Goal: Information Seeking & Learning: Understand process/instructions

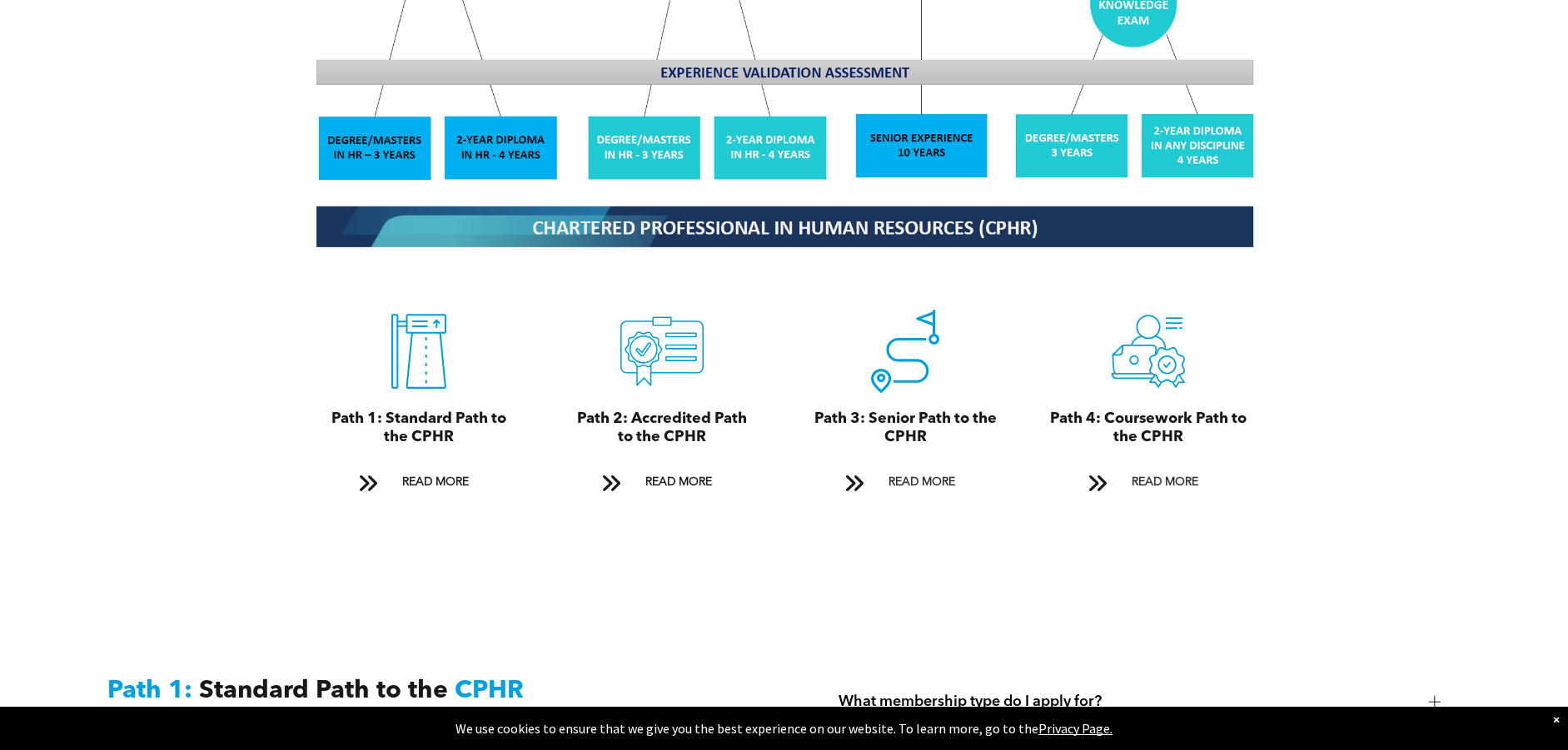
scroll to position [1749, 0]
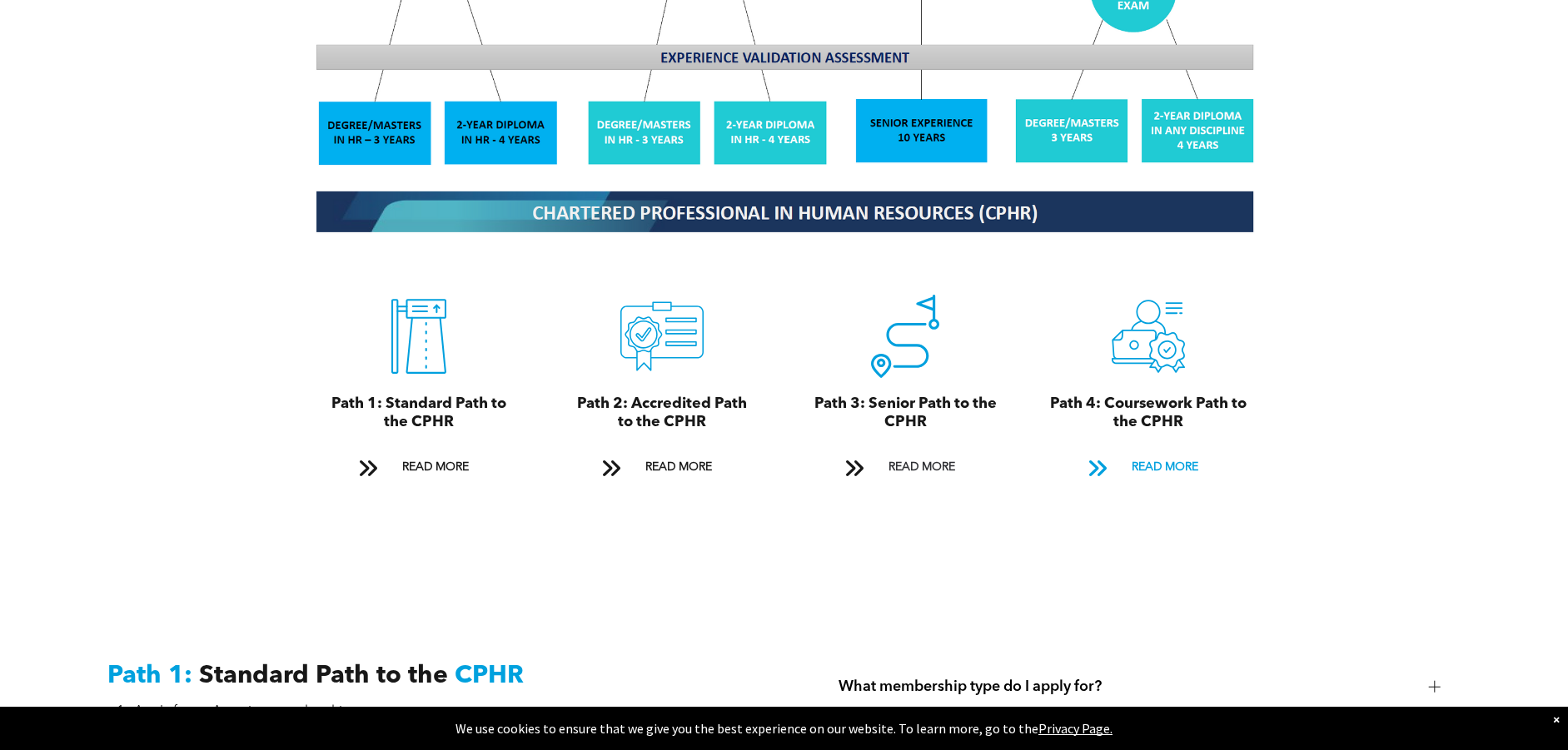
click at [1141, 452] on span "READ MORE" at bounding box center [1165, 467] width 78 height 31
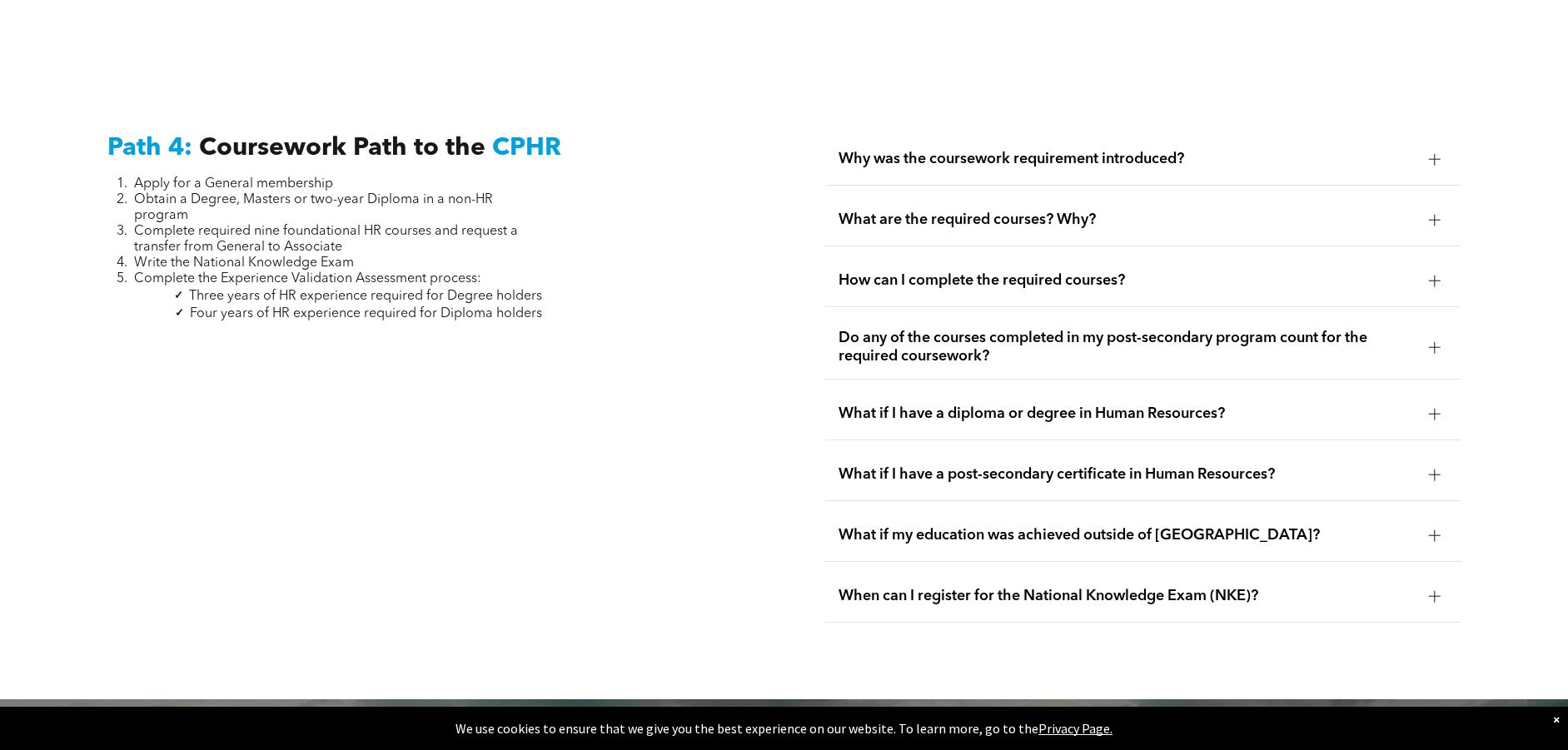
scroll to position [4938, 0]
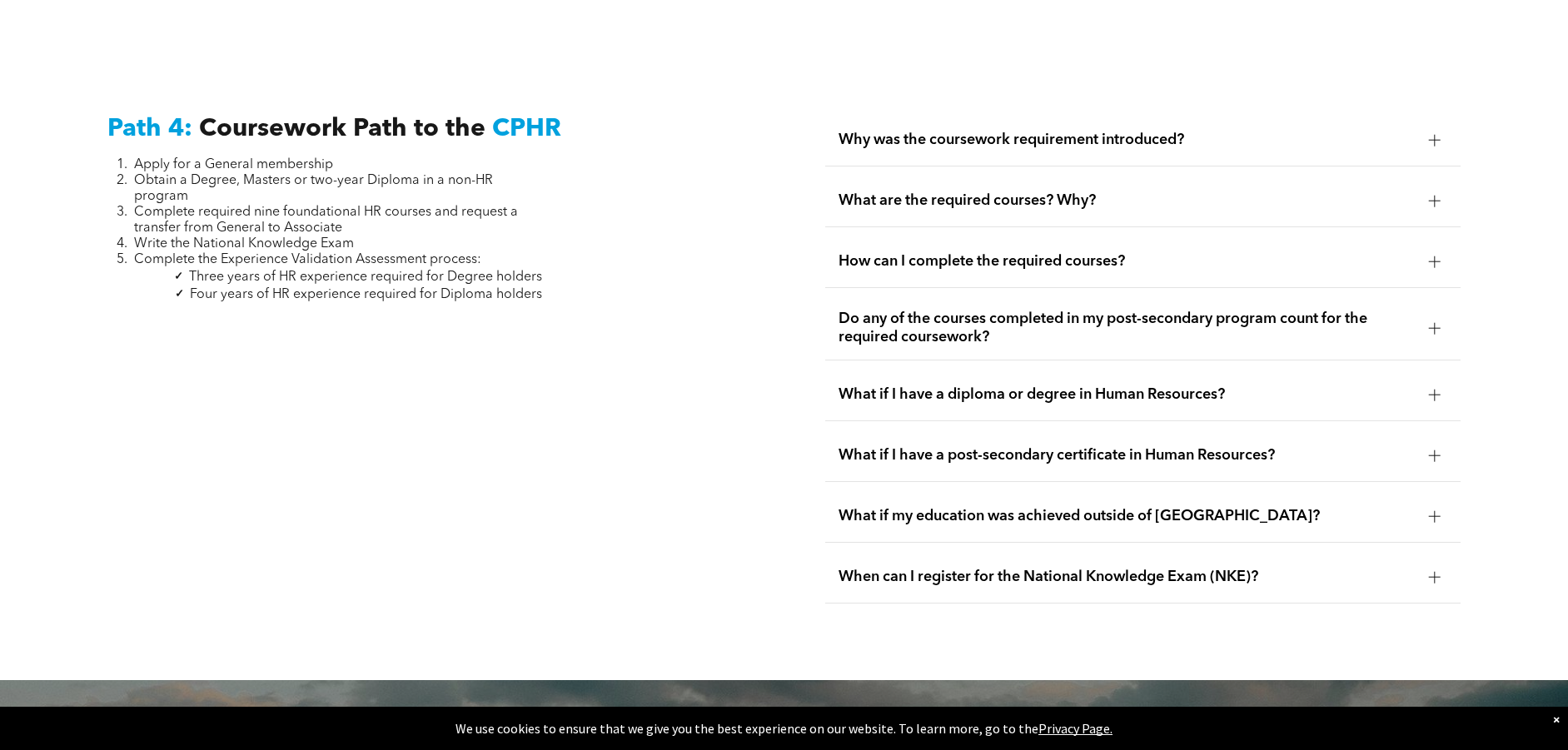
click at [994, 568] on span "When can I register for the National Knowledge Exam (NKE)?" at bounding box center [1127, 577] width 577 height 18
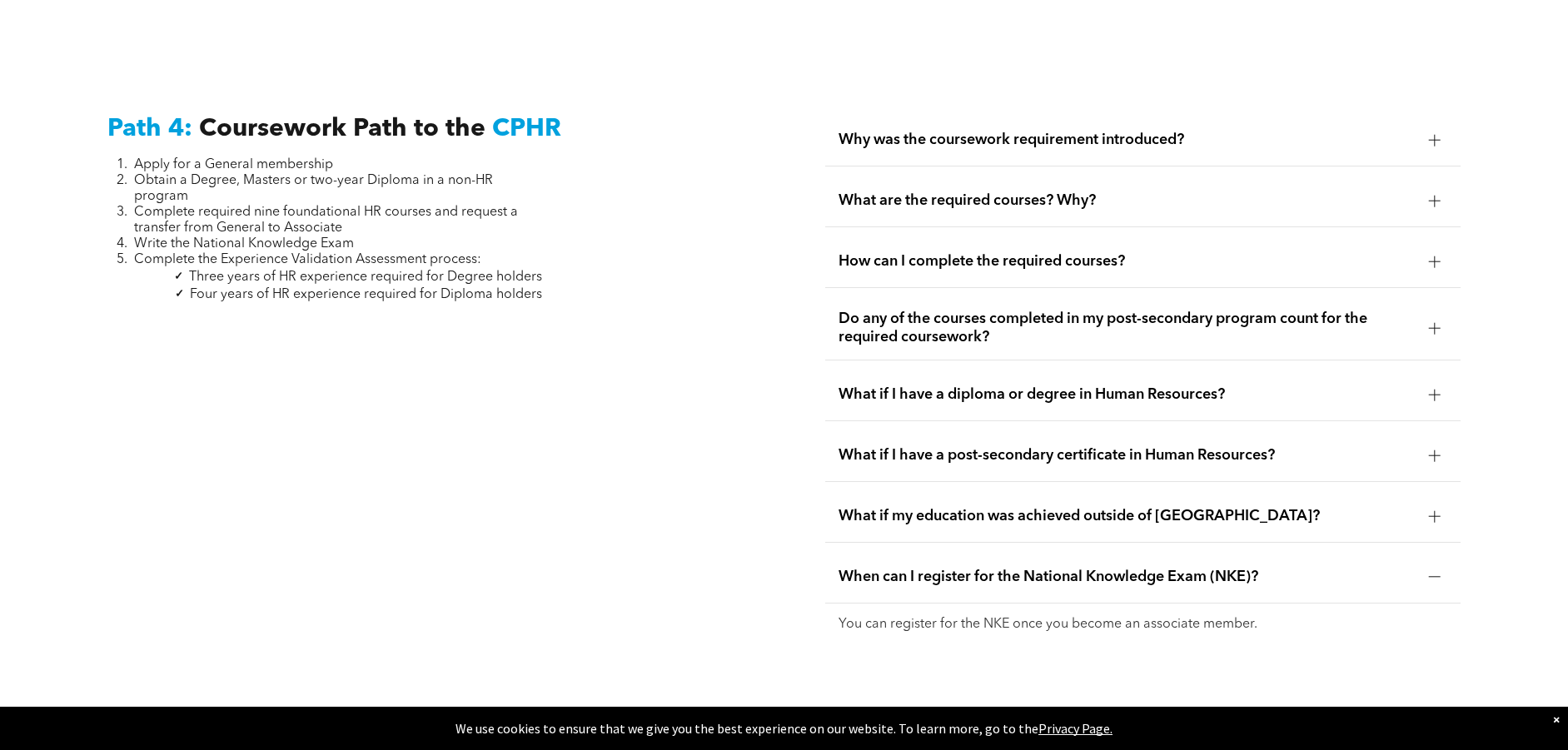
click at [998, 507] on span "What if my education was achieved outside of [GEOGRAPHIC_DATA]?" at bounding box center [1127, 516] width 577 height 18
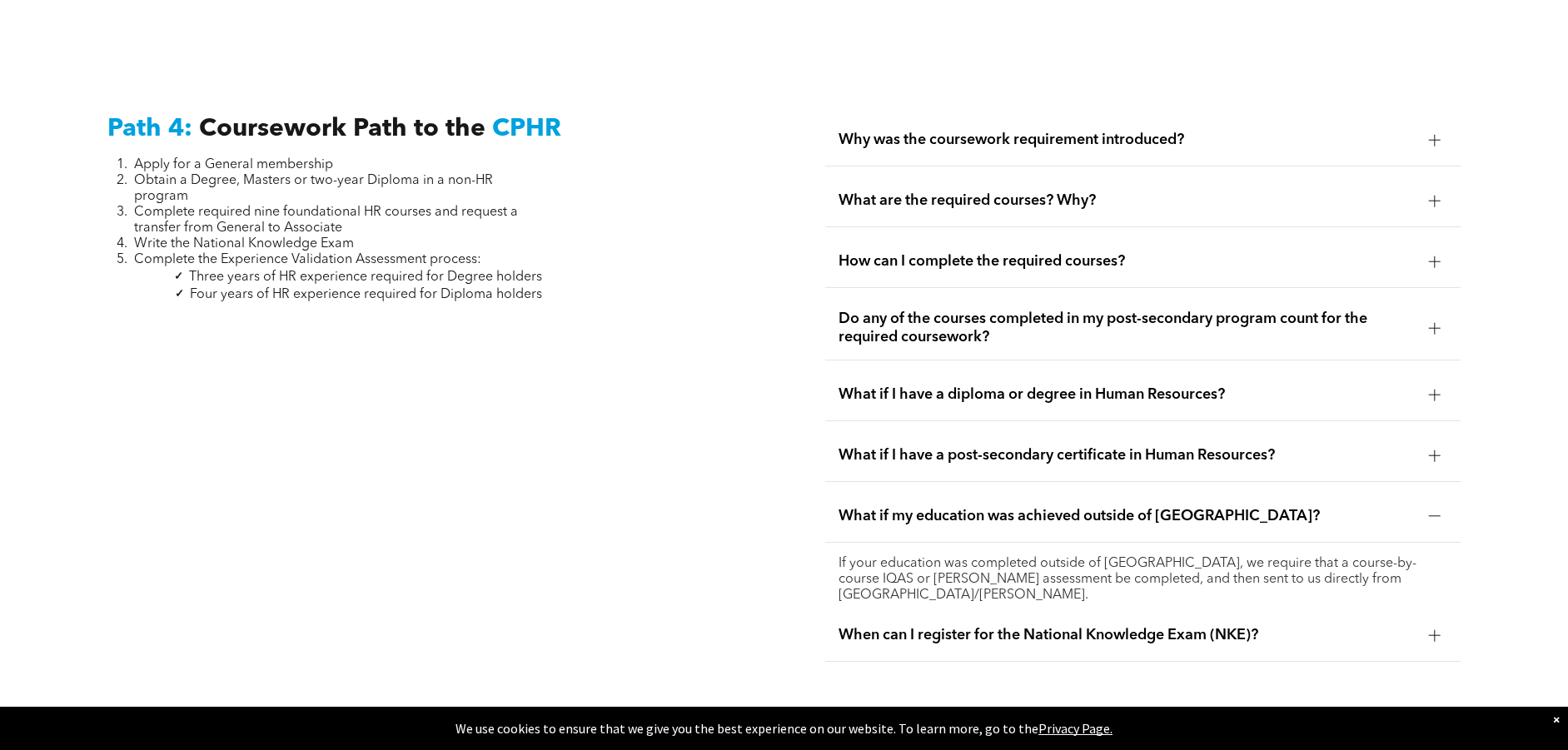
click at [931, 447] on span "What if I have a post-secondary certificate in Human Resources?" at bounding box center [1127, 455] width 577 height 18
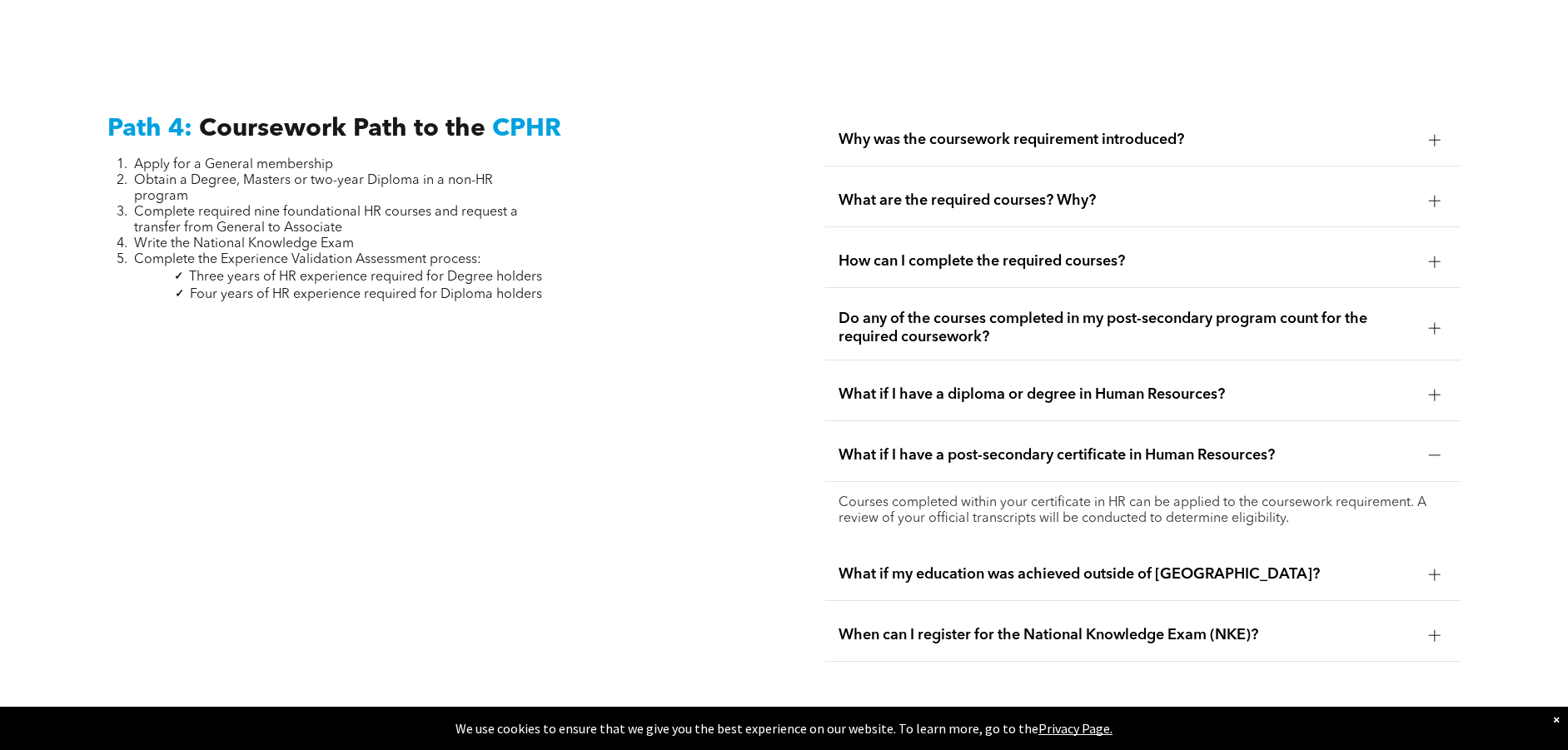
click at [1020, 386] on span "What if I have a diploma or degree in Human Resources?" at bounding box center [1127, 395] width 577 height 18
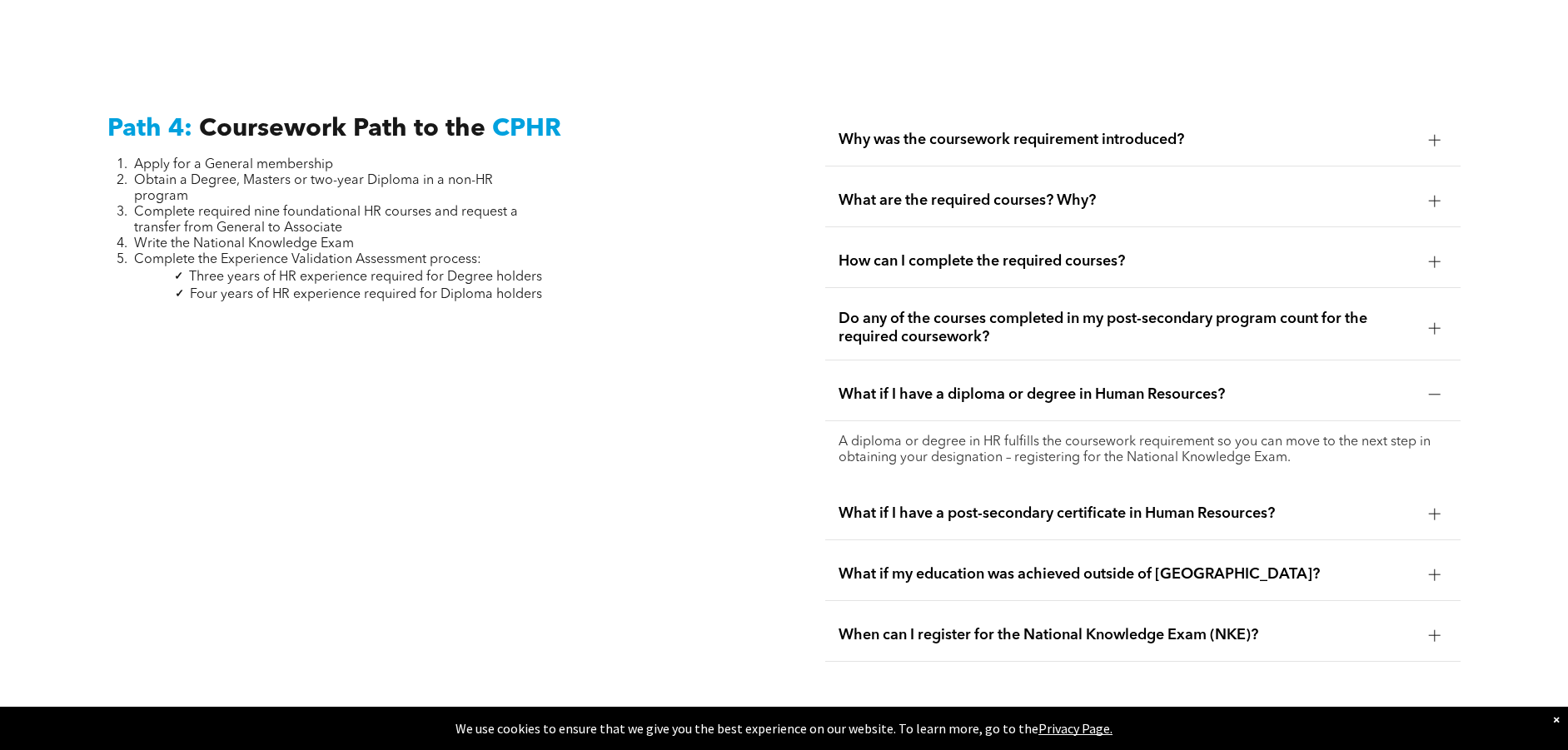
click at [988, 310] on span "Do any of the courses completed in my post-secondary program count for the requ…" at bounding box center [1127, 328] width 577 height 36
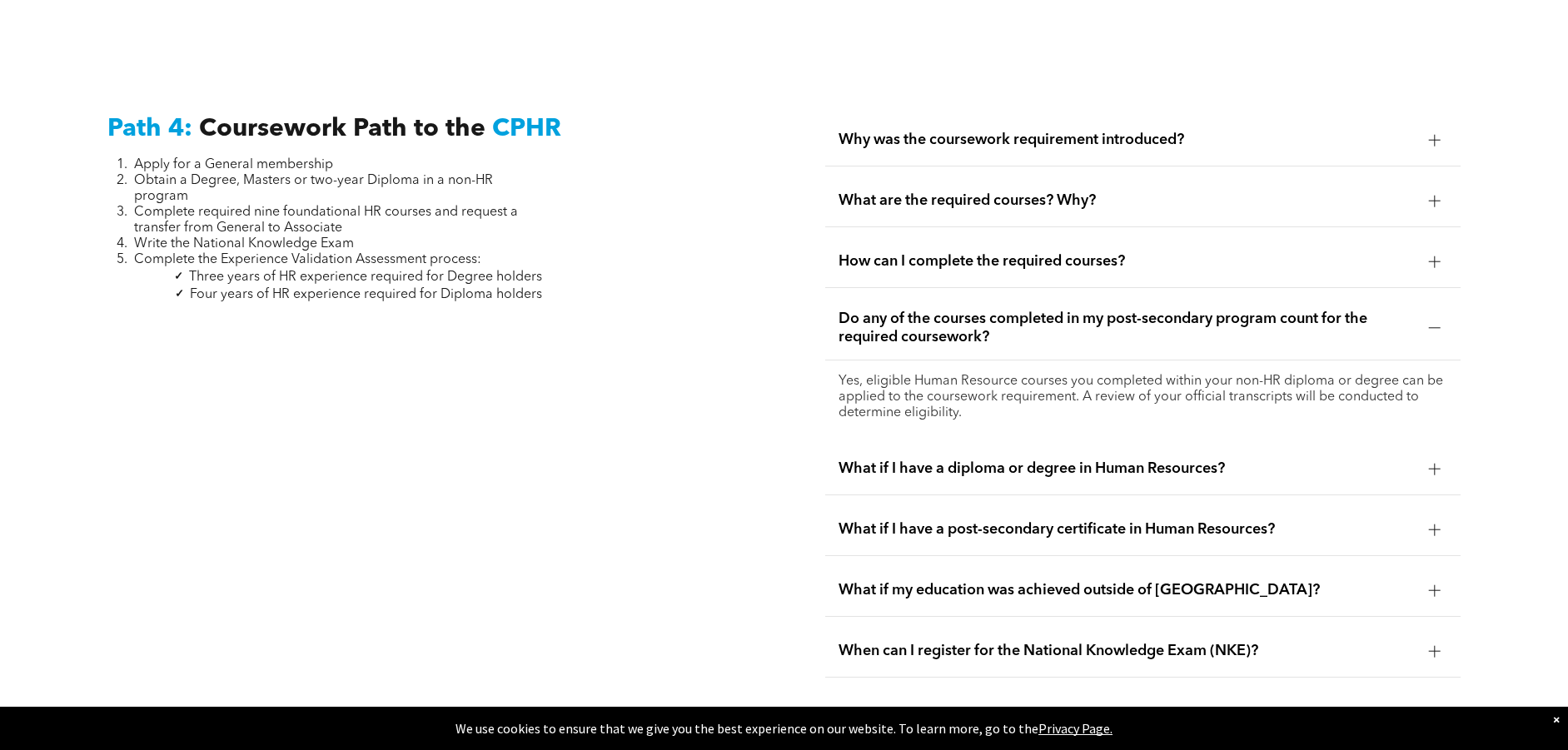
click at [941, 236] on div "How can I complete the required courses?" at bounding box center [1143, 262] width 636 height 52
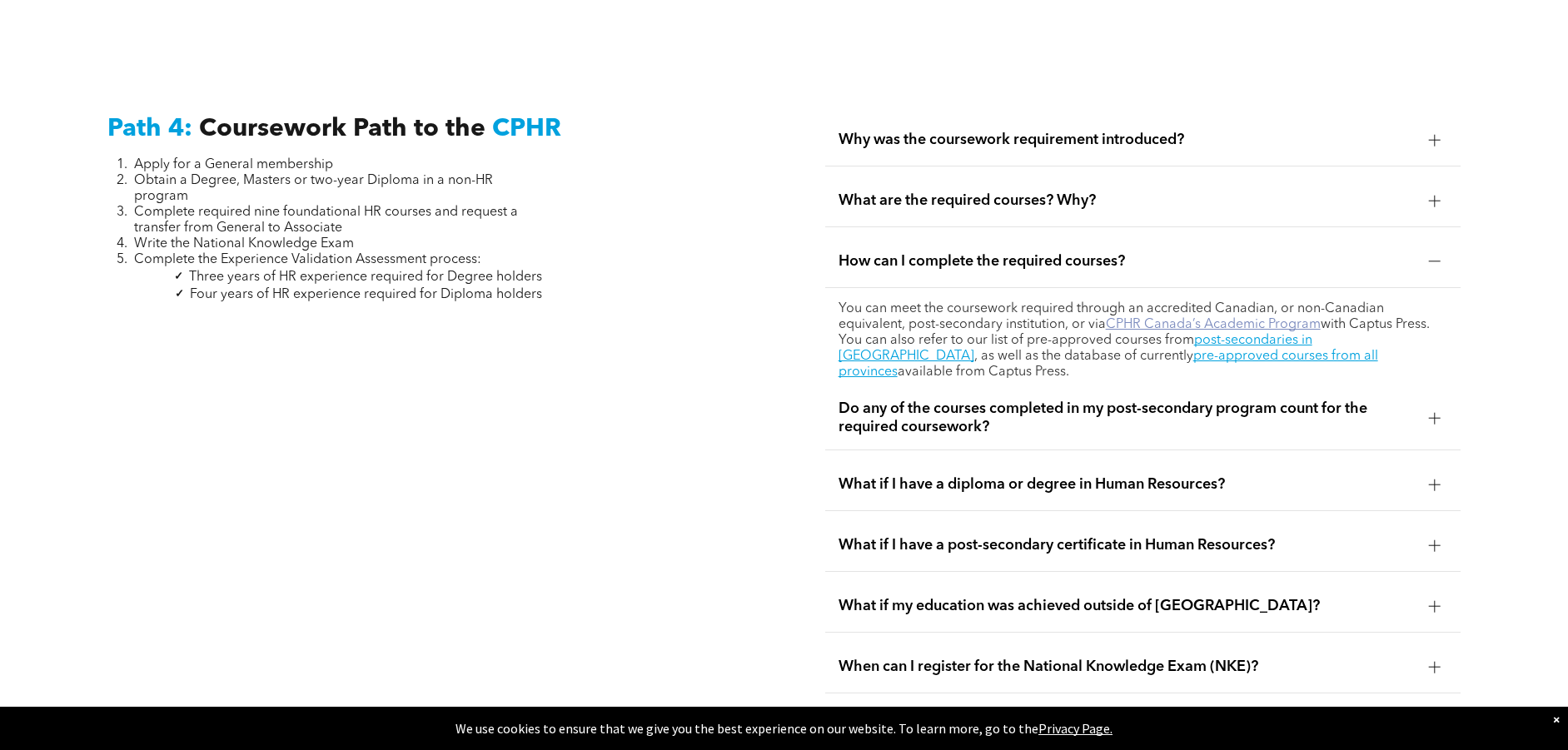
click at [1228, 318] on link "CPHR Canada’s Academic Program" at bounding box center [1213, 324] width 215 height 13
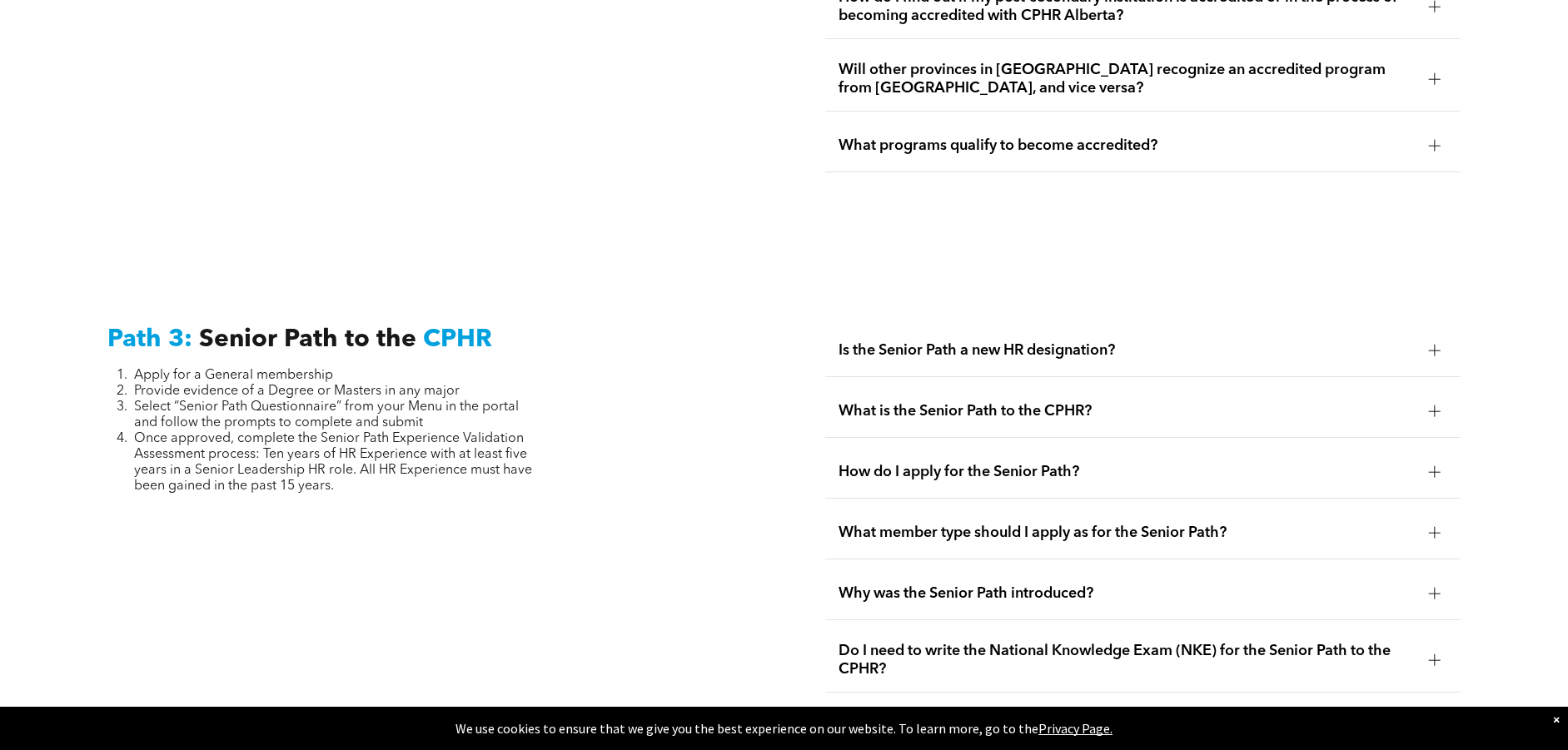
scroll to position [3689, 0]
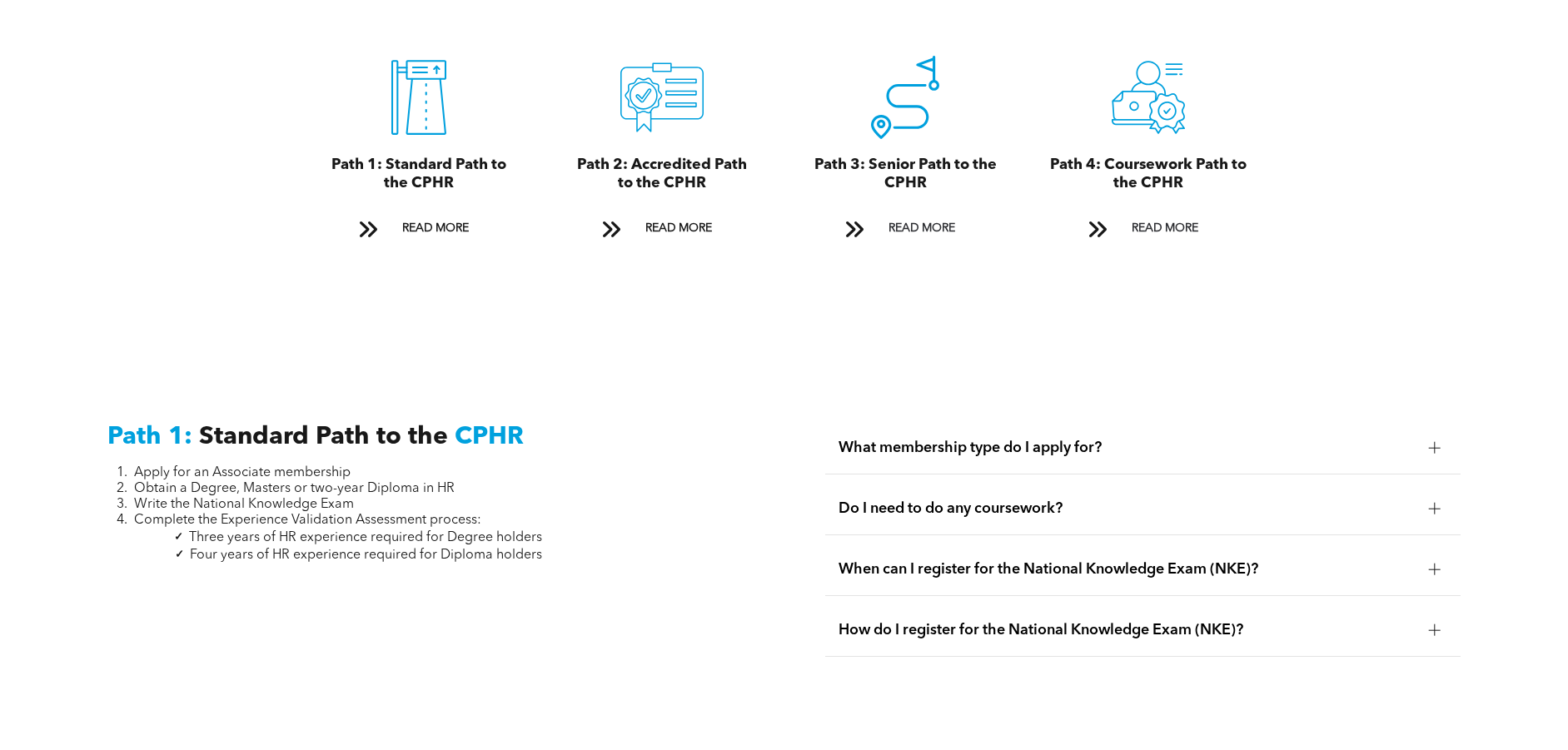
scroll to position [1999, 0]
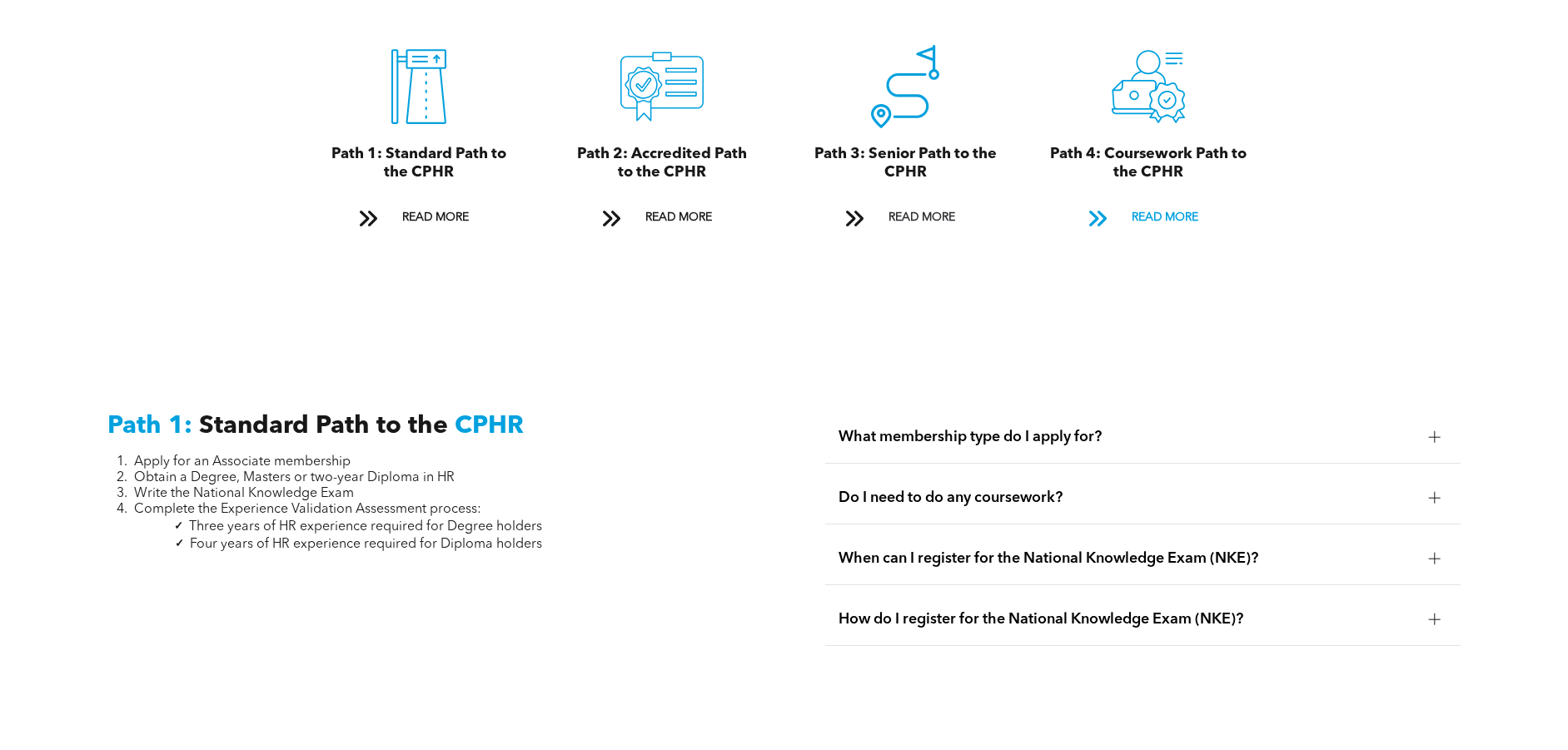
drag, startPoint x: 1154, startPoint y: 198, endPoint x: 1160, endPoint y: 208, distance: 11.7
click at [1155, 202] on span "READ MORE" at bounding box center [1165, 218] width 78 height 31
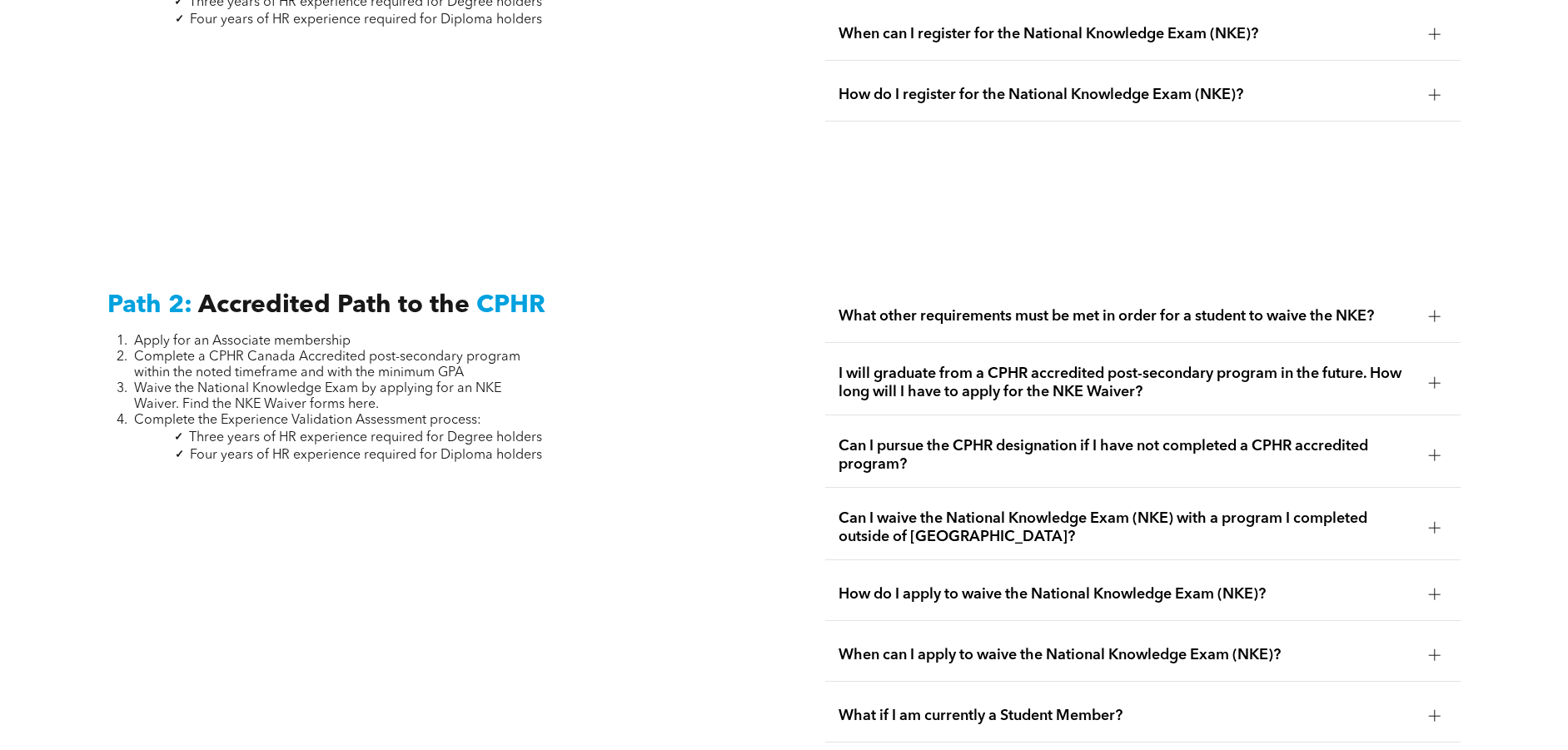
scroll to position [2524, 0]
click at [1431, 310] on div at bounding box center [1434, 315] width 11 height 11
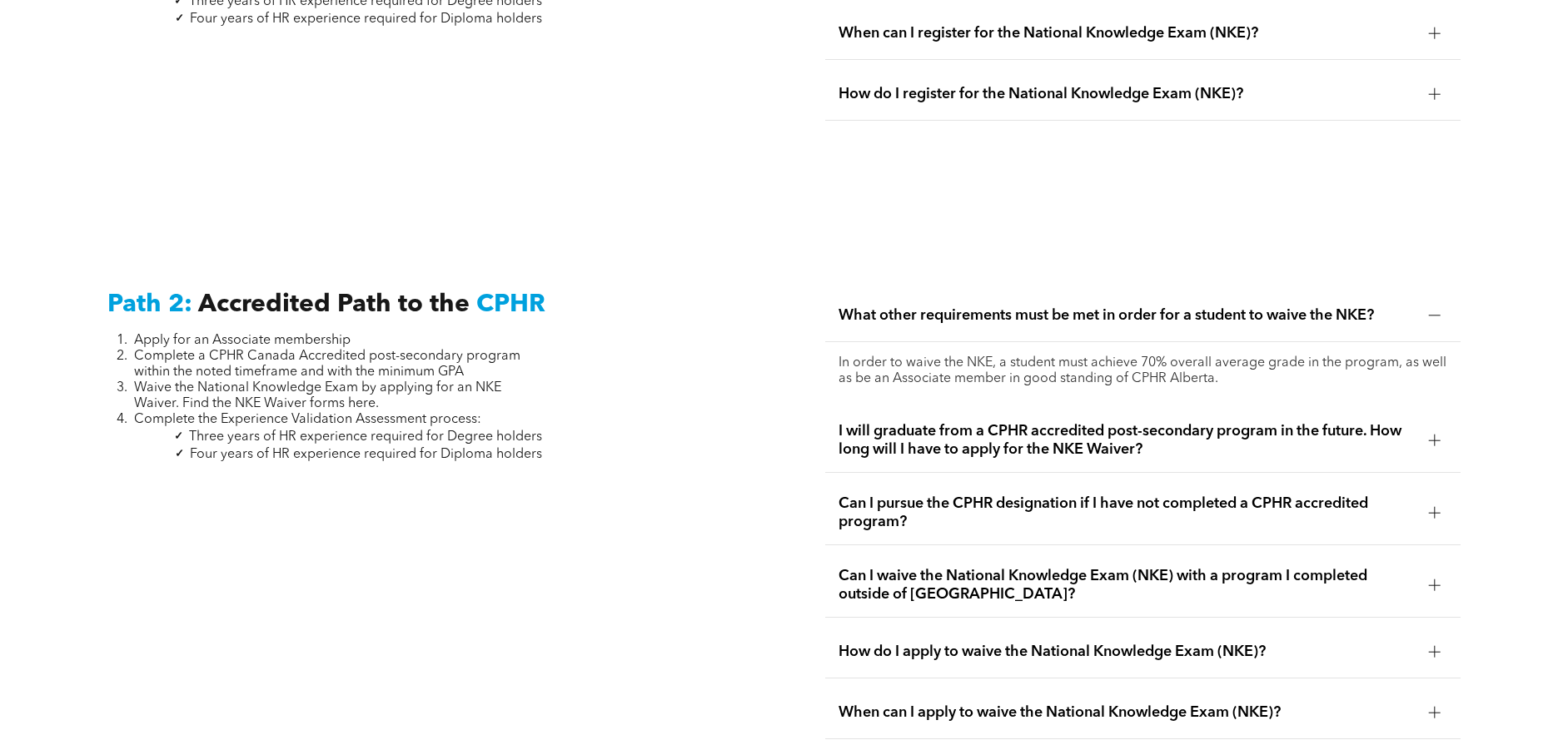
click at [1434, 440] on div at bounding box center [1434, 440] width 11 height 1
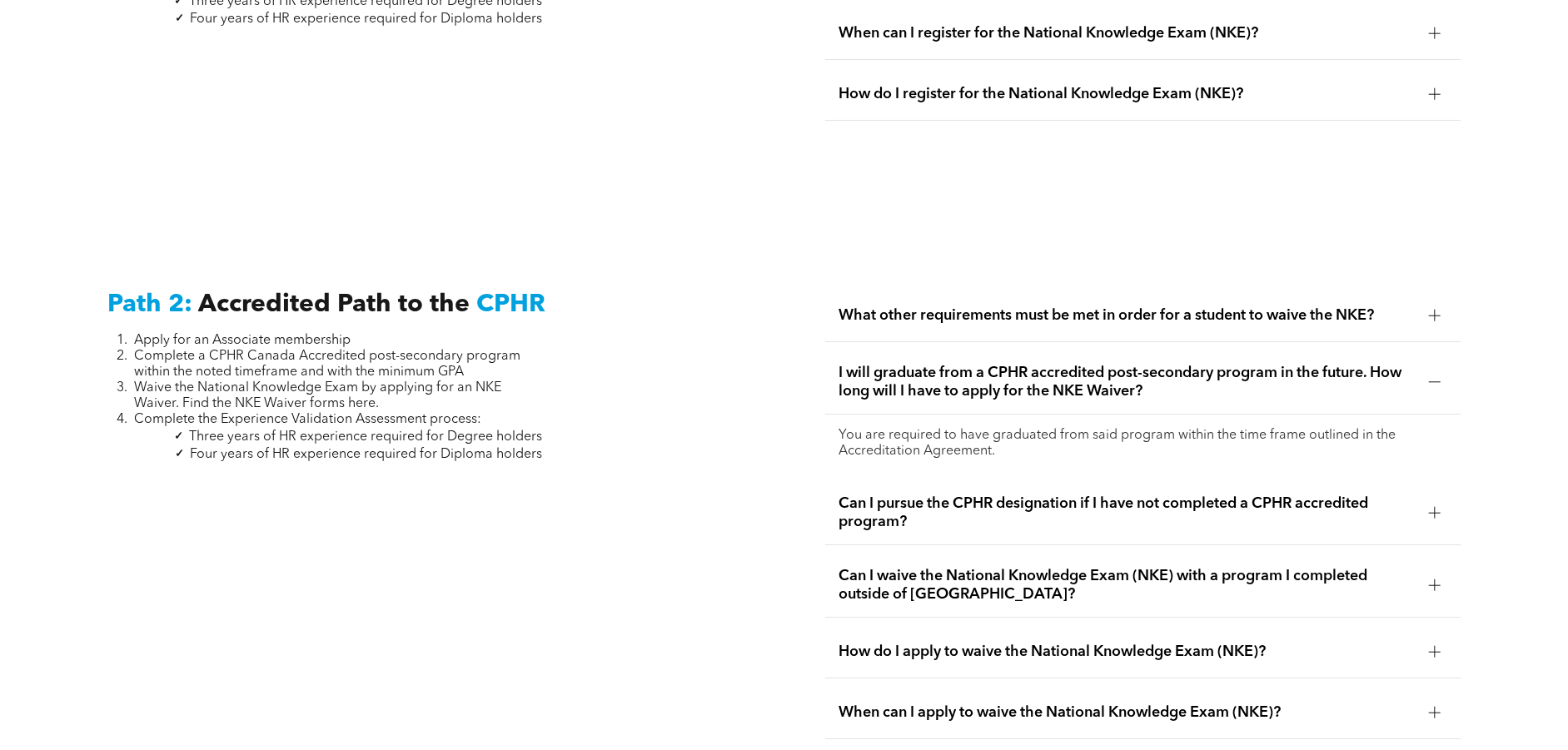
click at [1440, 382] on div at bounding box center [1434, 382] width 11 height 1
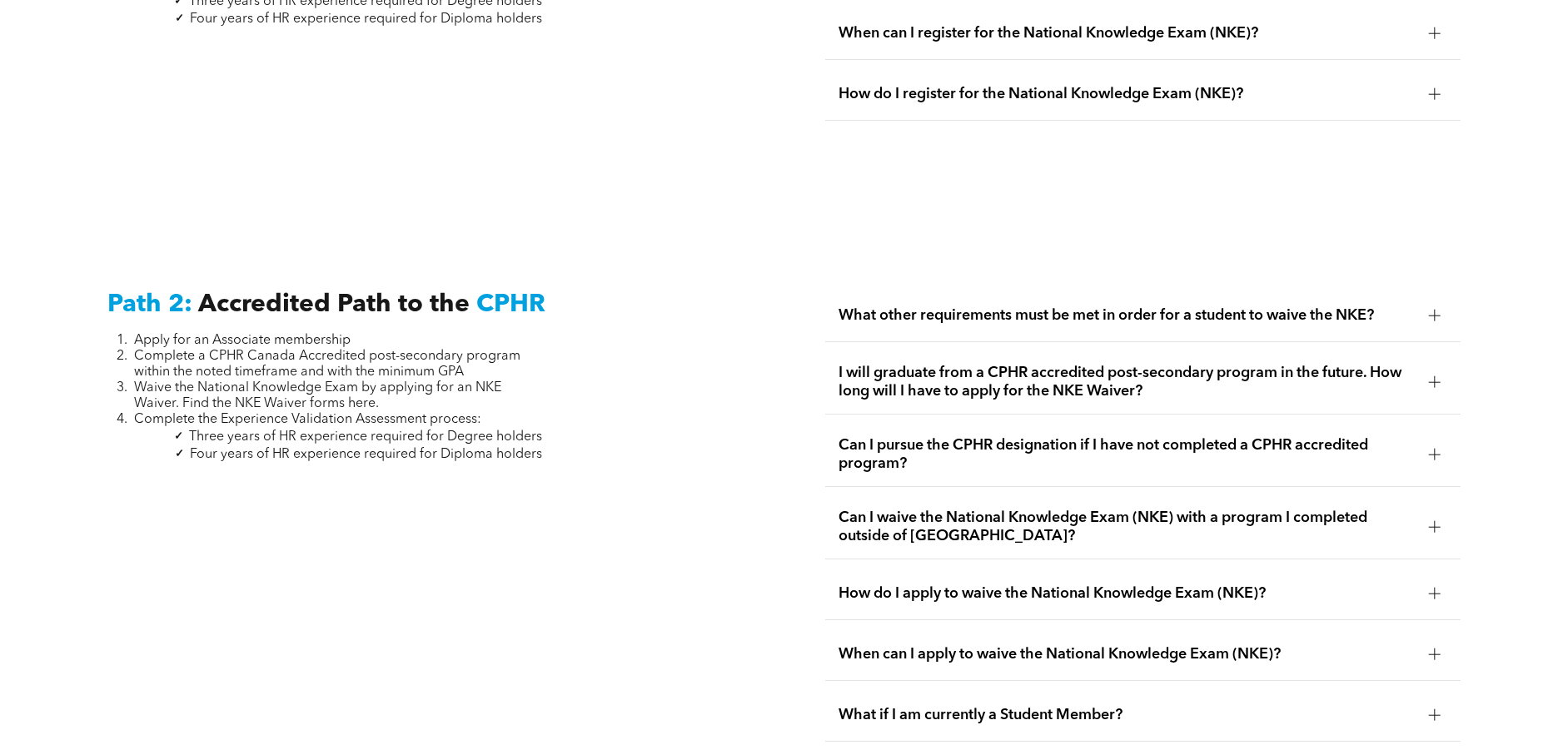
click at [1432, 449] on div at bounding box center [1434, 454] width 11 height 11
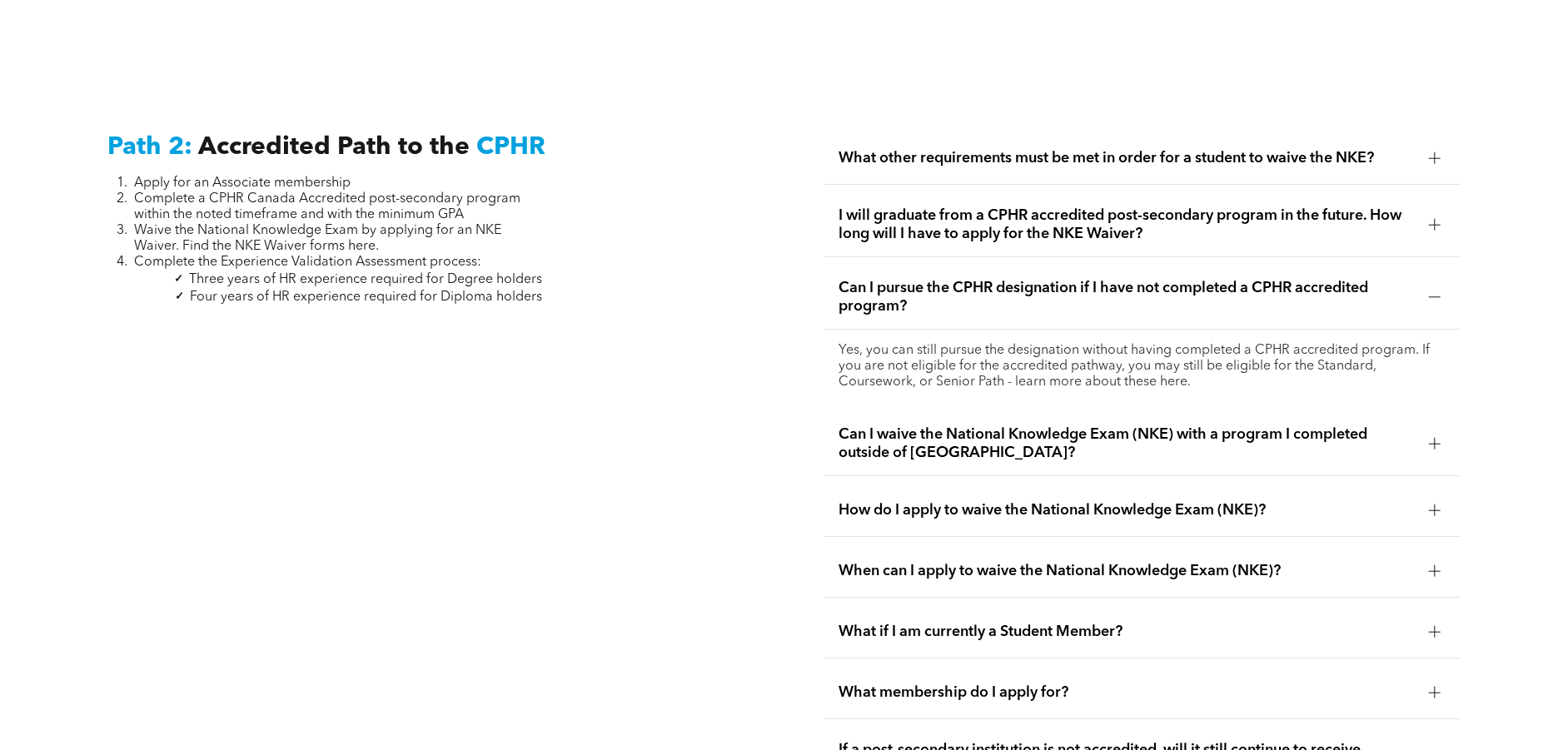
scroll to position [2690, 0]
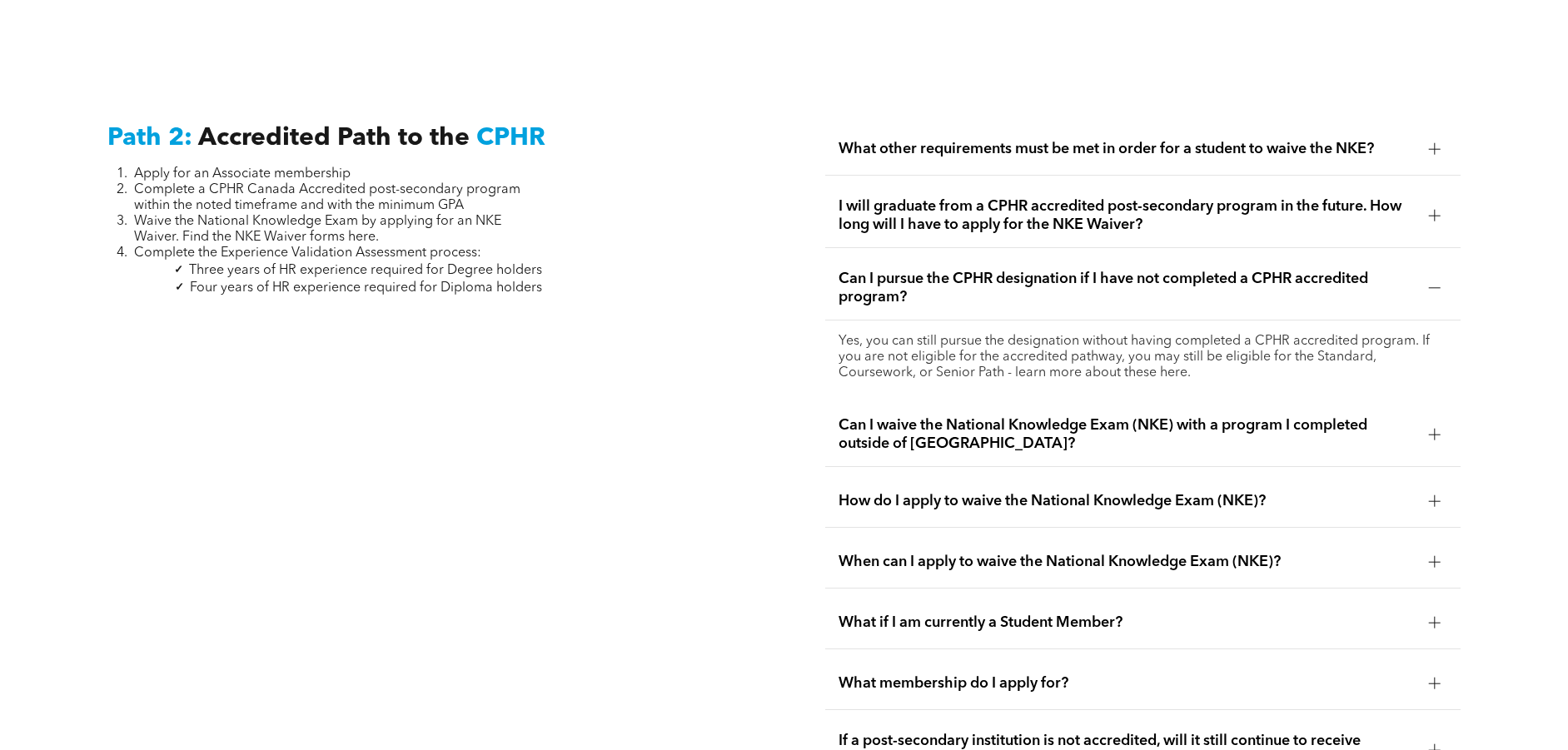
click at [1436, 429] on div at bounding box center [1434, 434] width 11 height 11
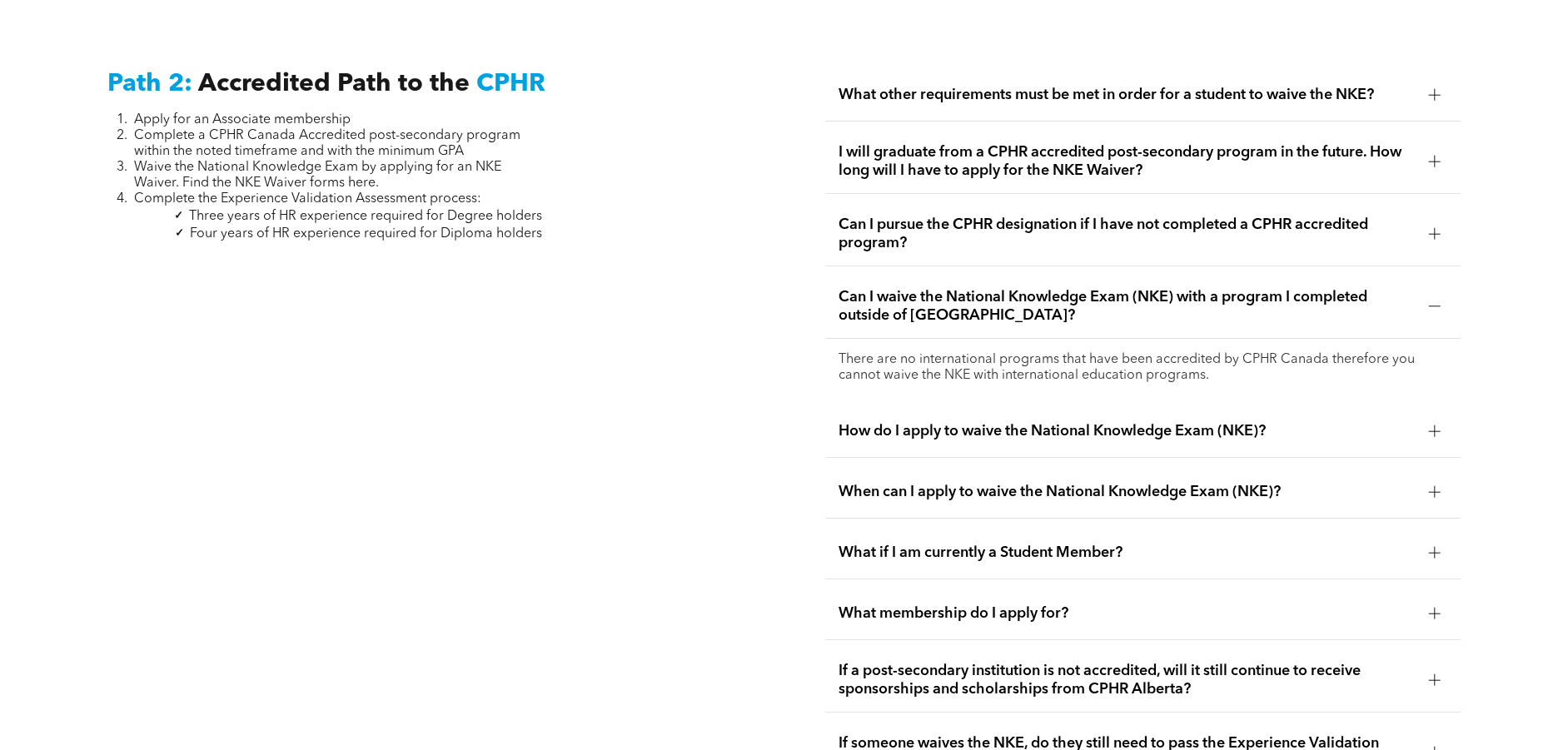
scroll to position [2774, 0]
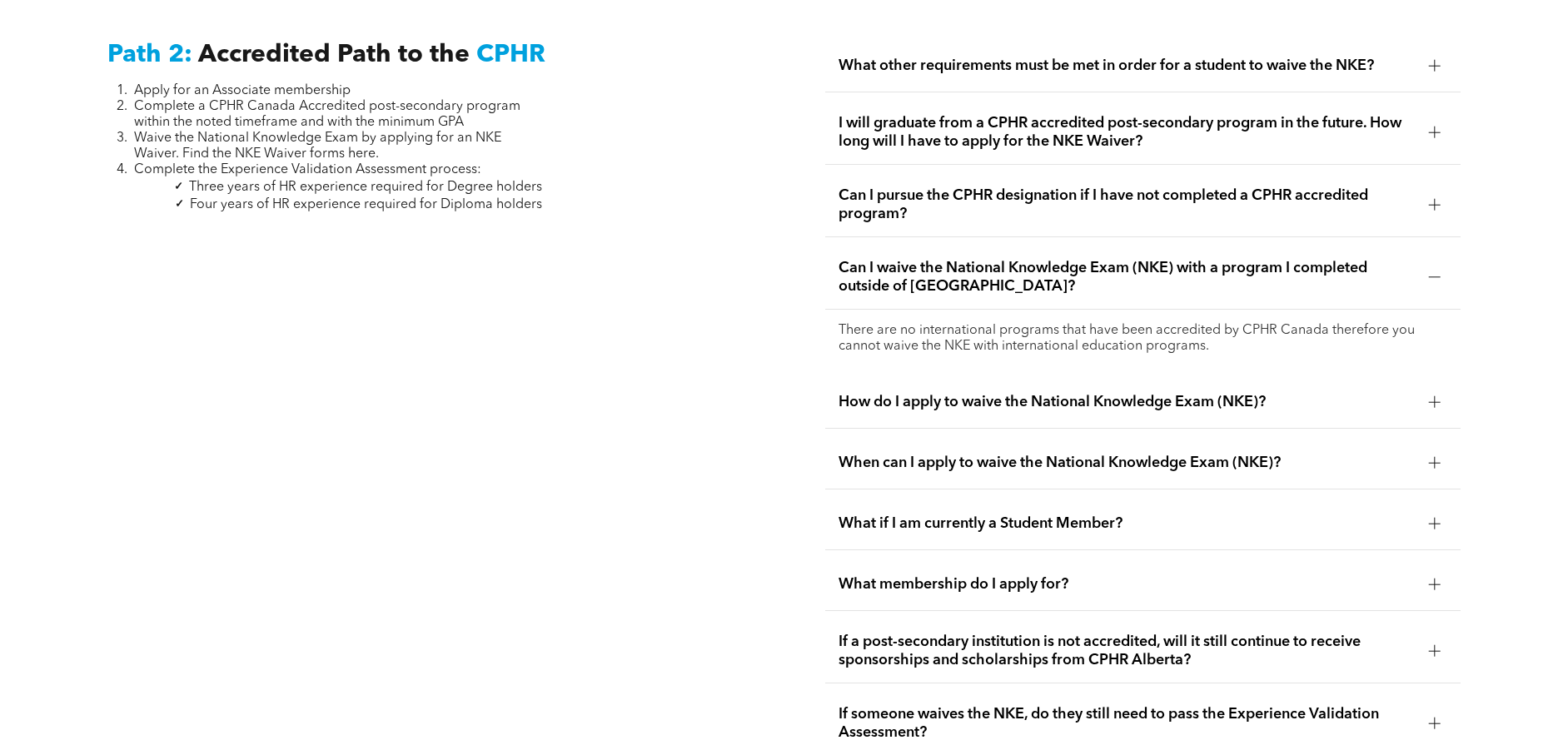
click at [1434, 396] on div at bounding box center [1434, 401] width 11 height 11
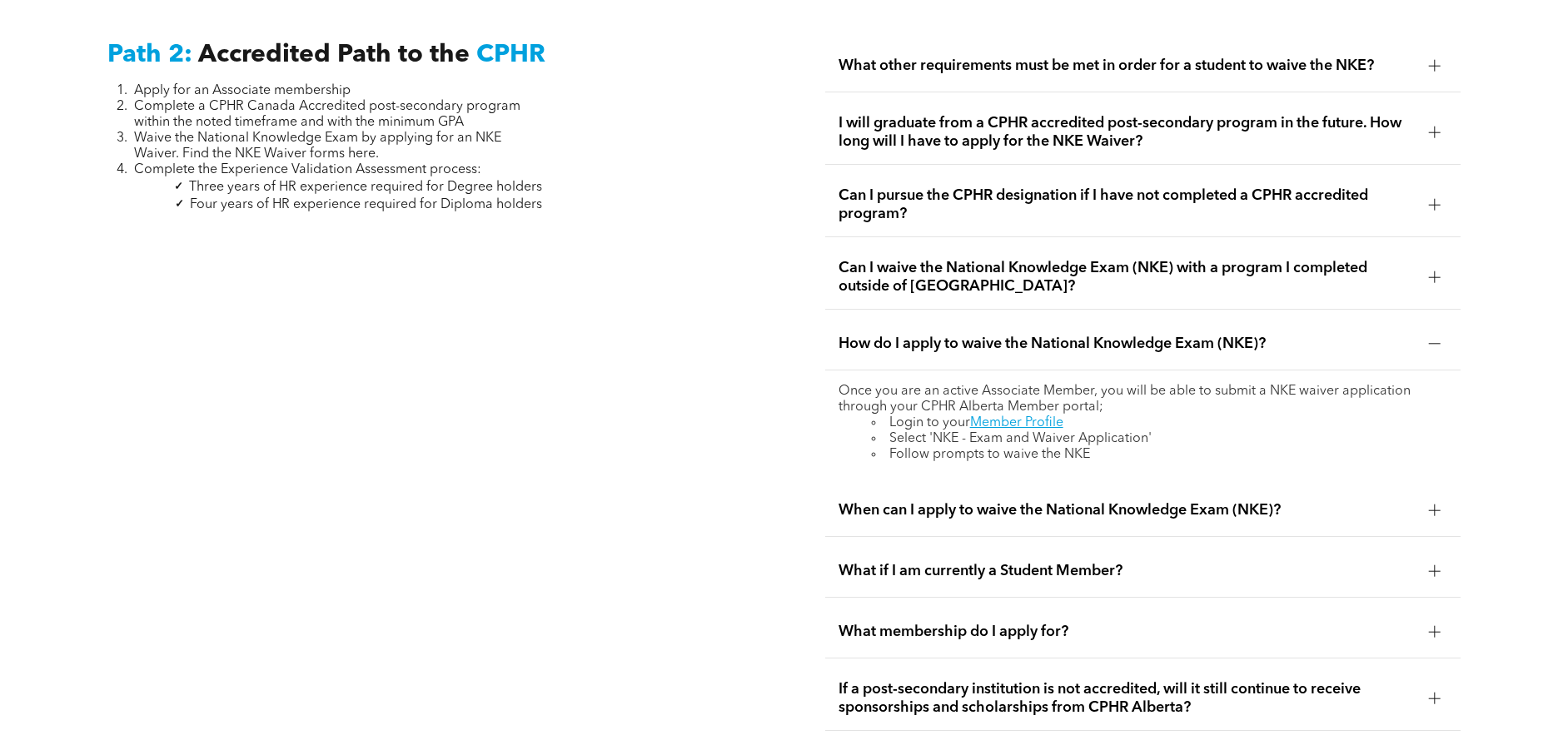
click at [1433, 505] on div at bounding box center [1434, 510] width 11 height 11
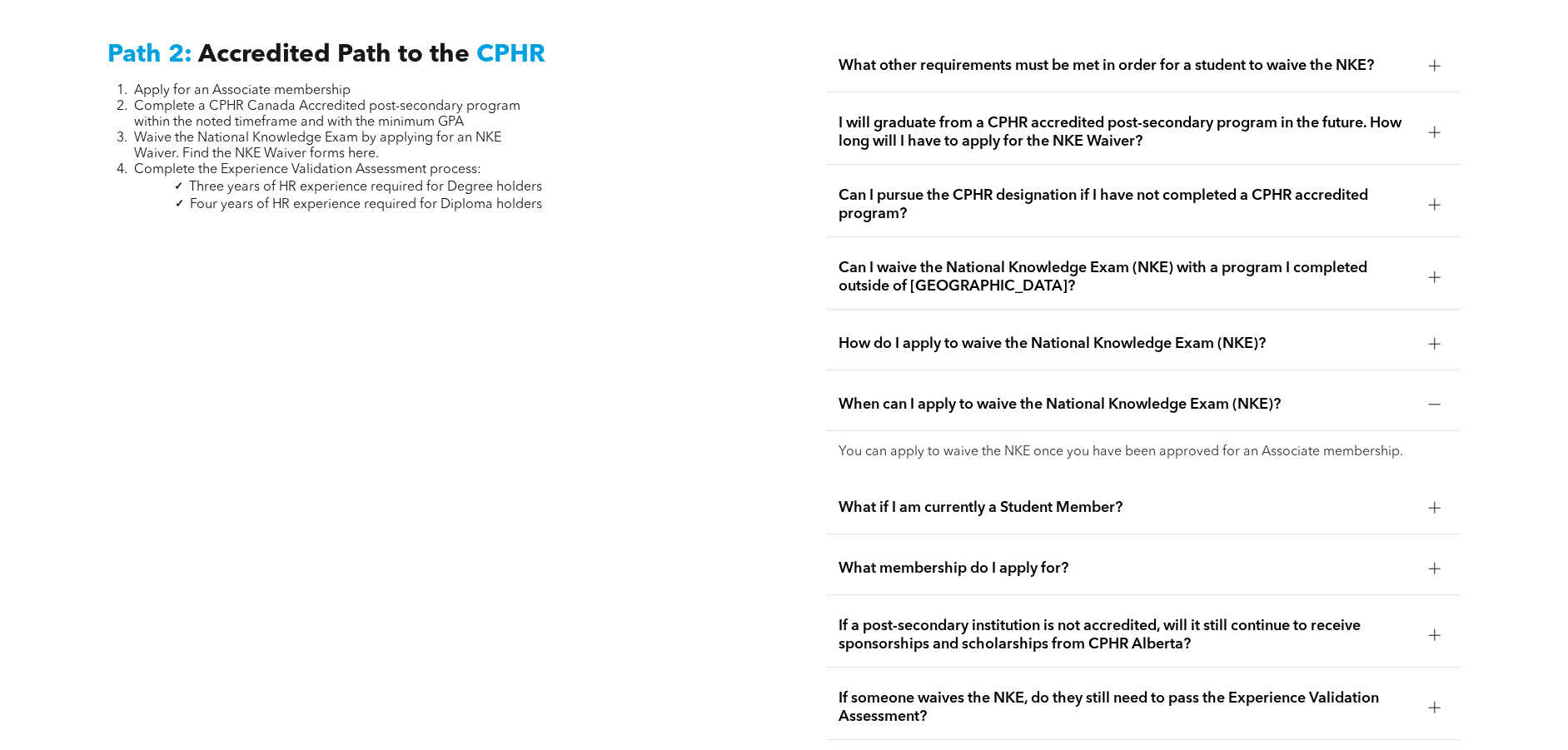
click at [1029, 499] on span "What if I am currently a Student Member?" at bounding box center [1127, 507] width 577 height 18
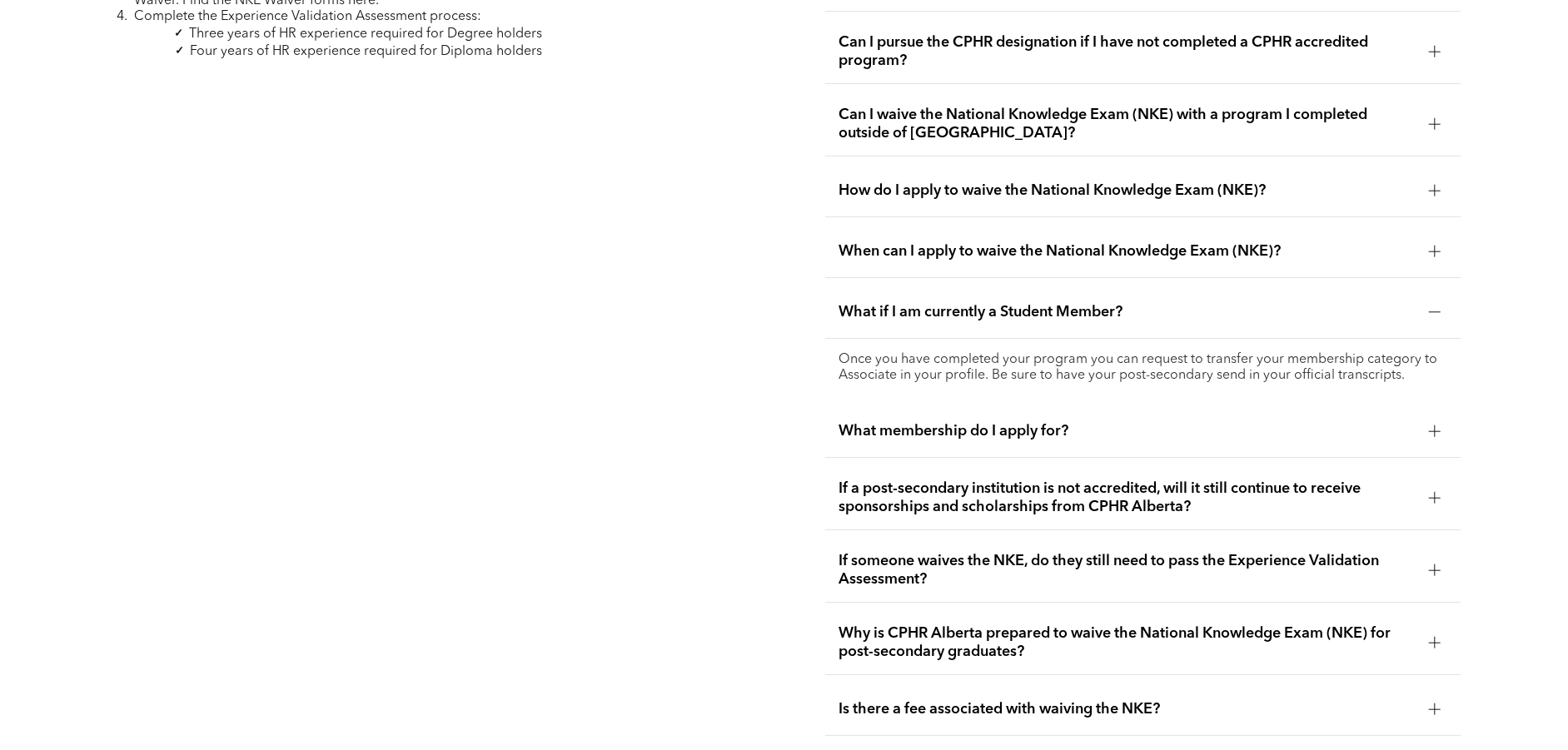
scroll to position [2940, 0]
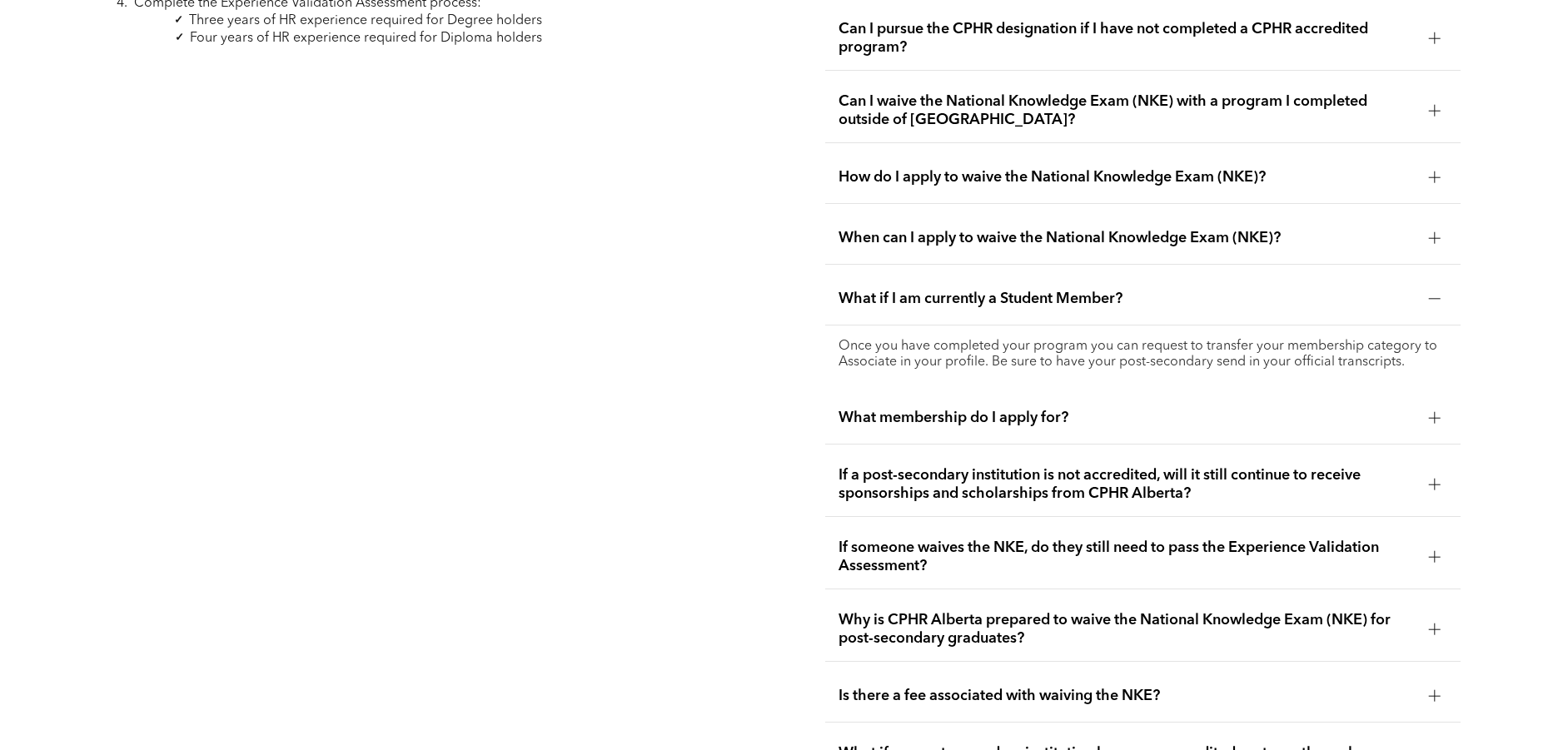
click at [996, 408] on span "What membership do I apply for?" at bounding box center [1127, 417] width 577 height 18
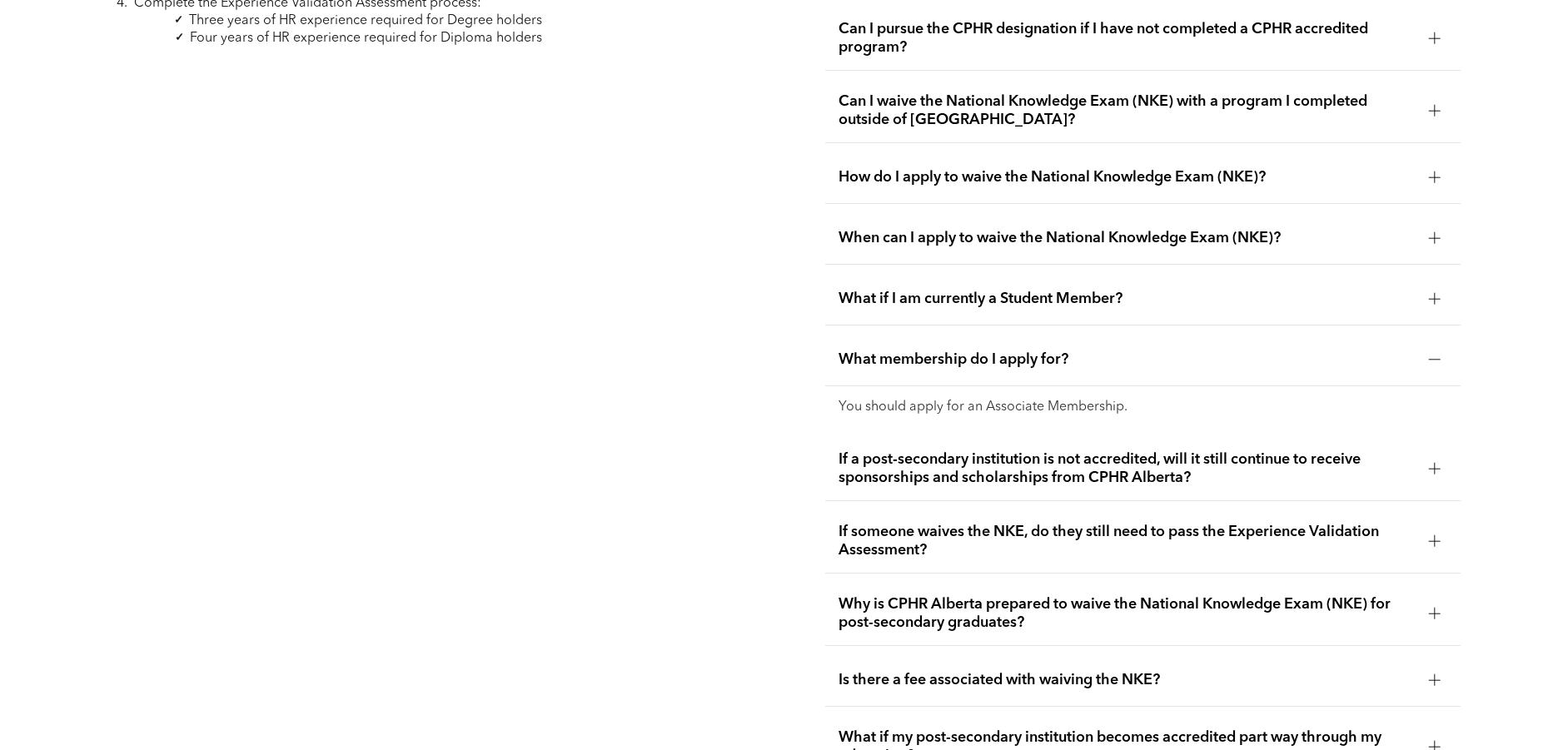
click at [1328, 450] on span "If a post-secondary institution is not accredited, will it still continue to re…" at bounding box center [1127, 468] width 577 height 36
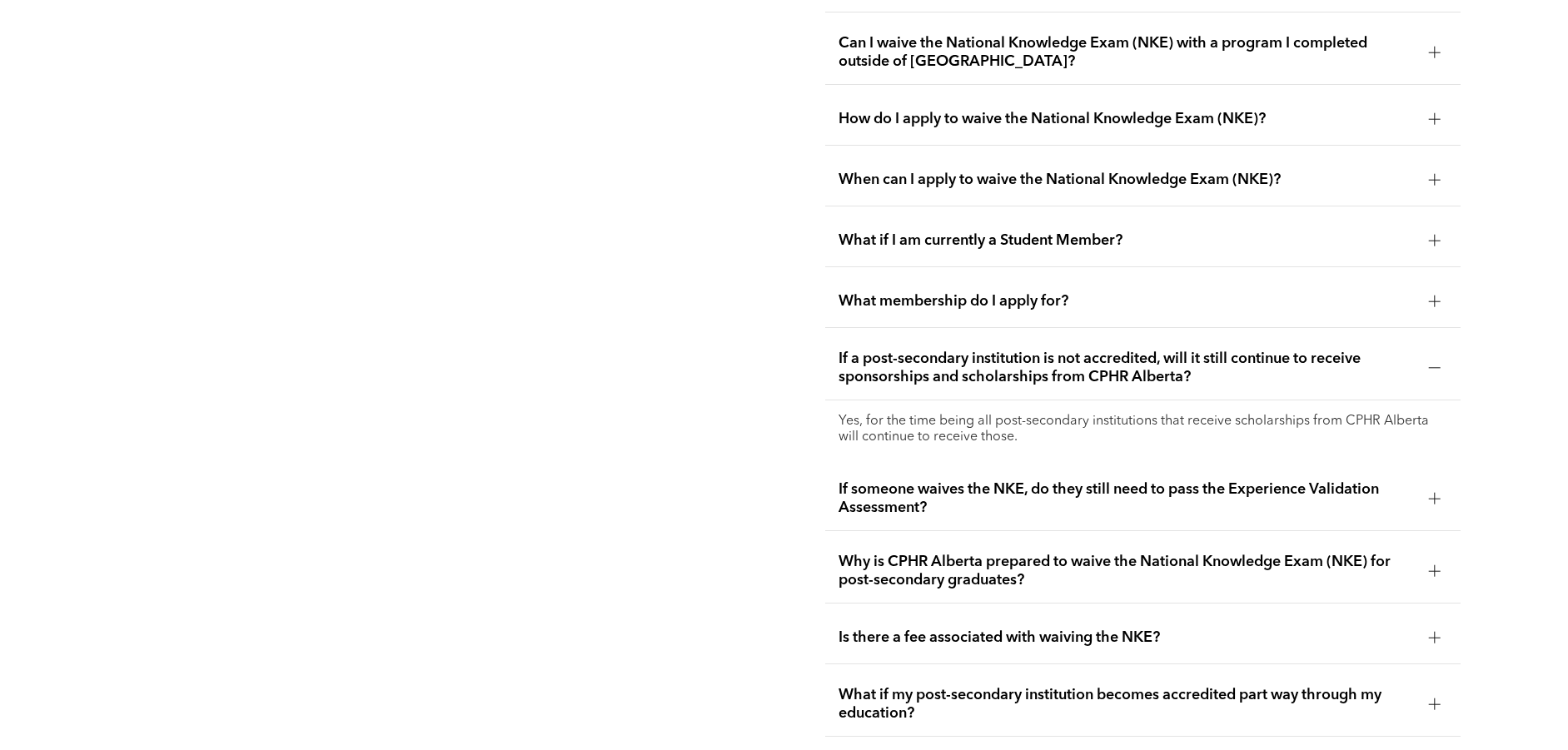
scroll to position [3023, 0]
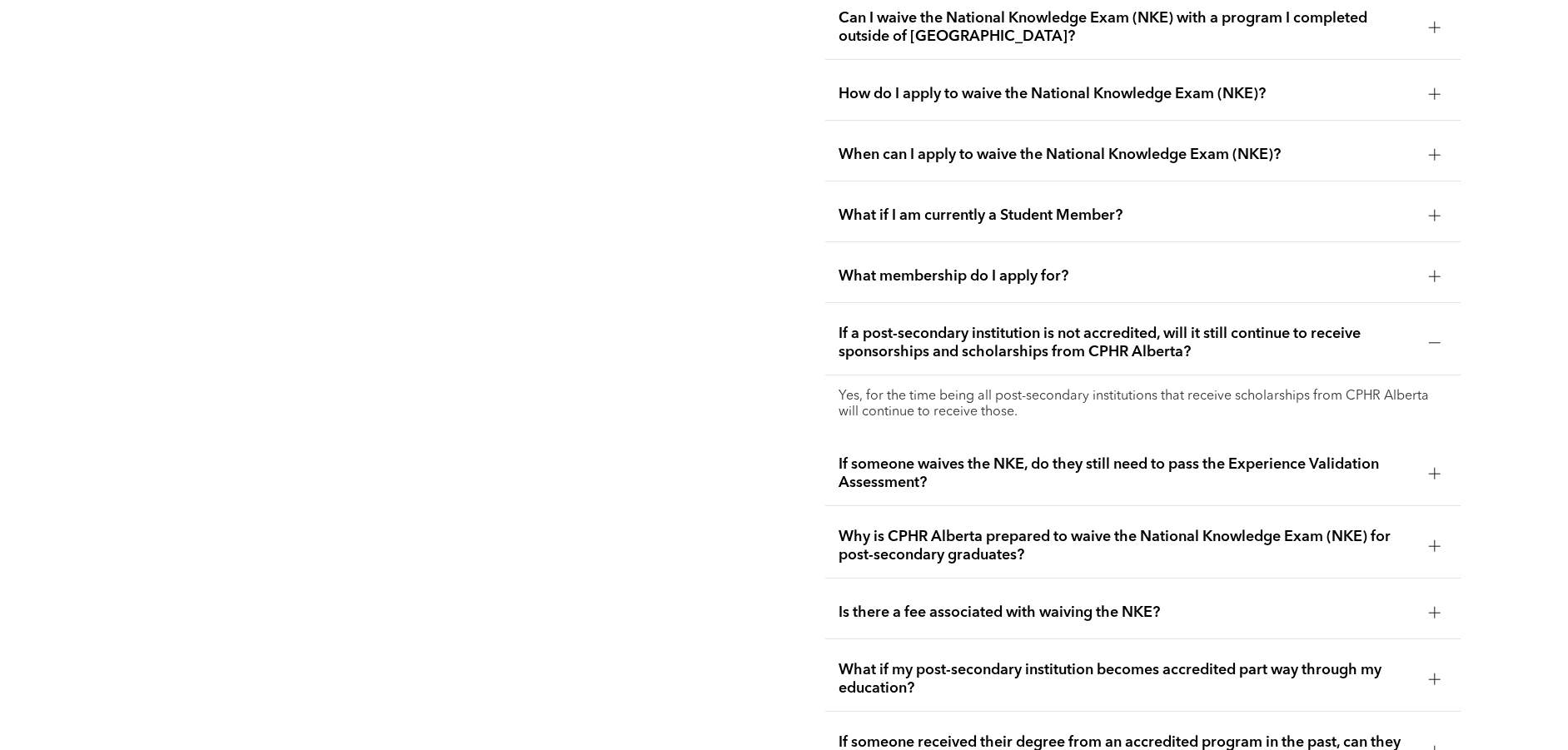
click at [1179, 455] on span "If someone waives the NKE, do they still need to pass the Experience Validation…" at bounding box center [1127, 473] width 577 height 36
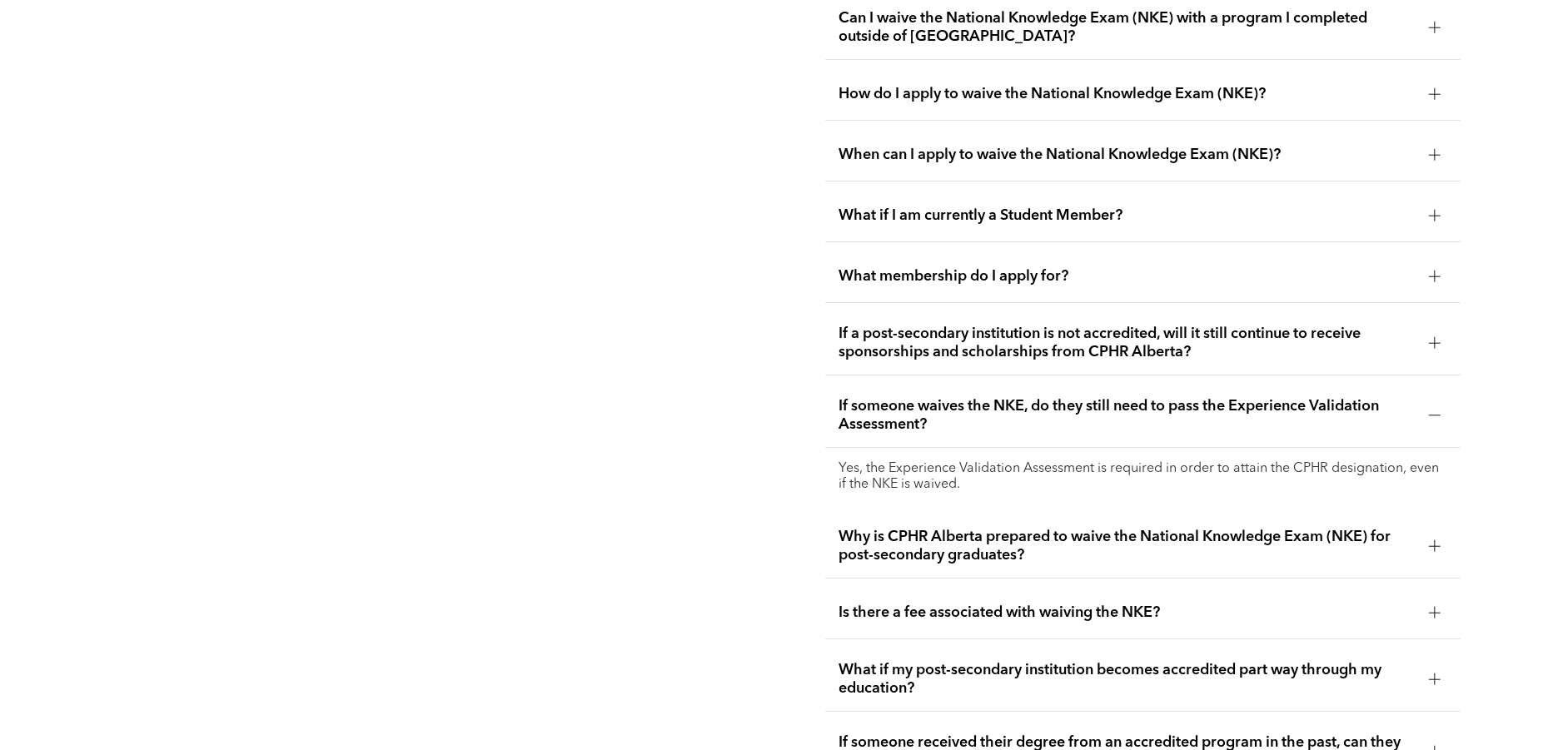
click at [1046, 528] on span "Why is CPHR Alberta prepared to waive the National Knowledge Exam (NKE) for pos…" at bounding box center [1127, 546] width 577 height 36
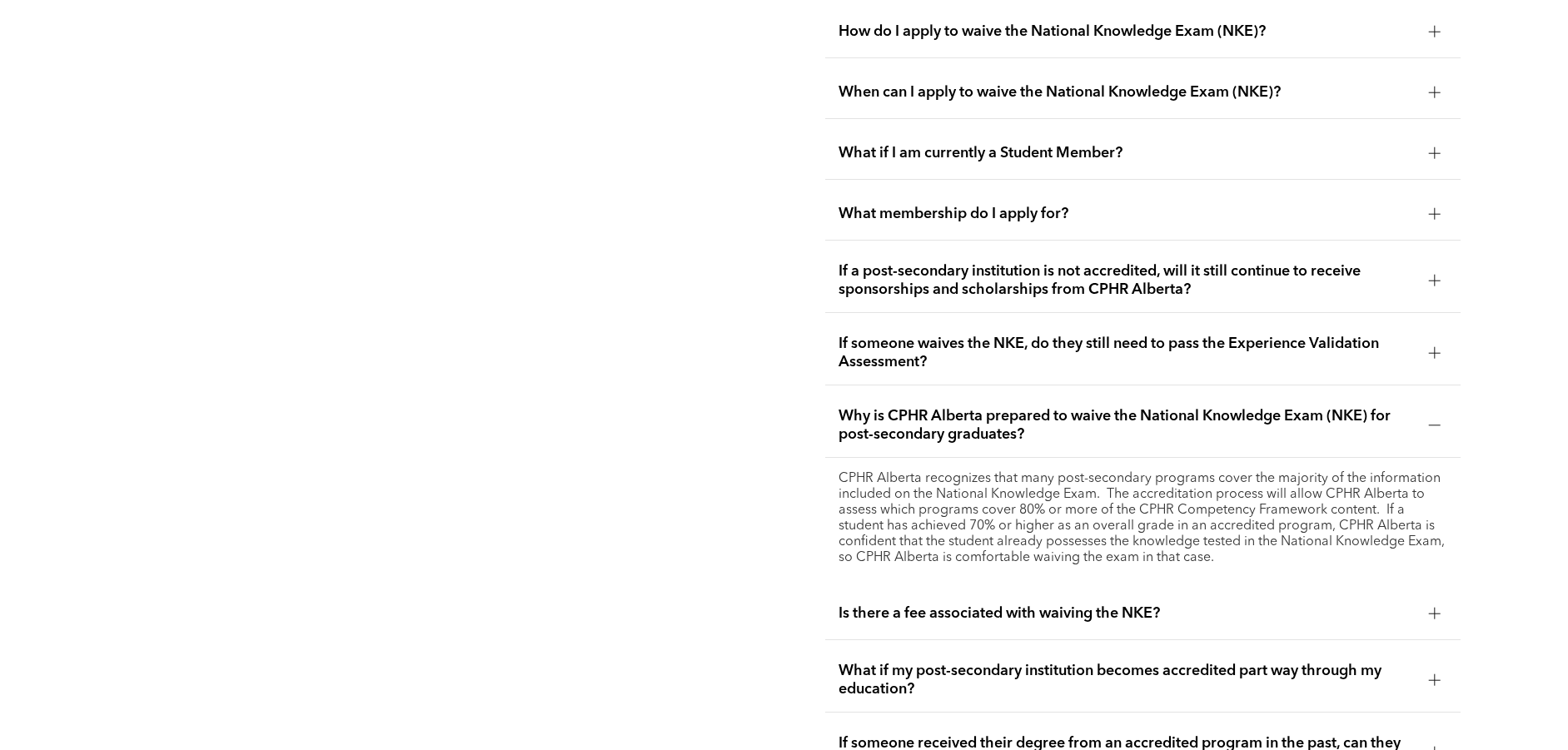
scroll to position [3190, 0]
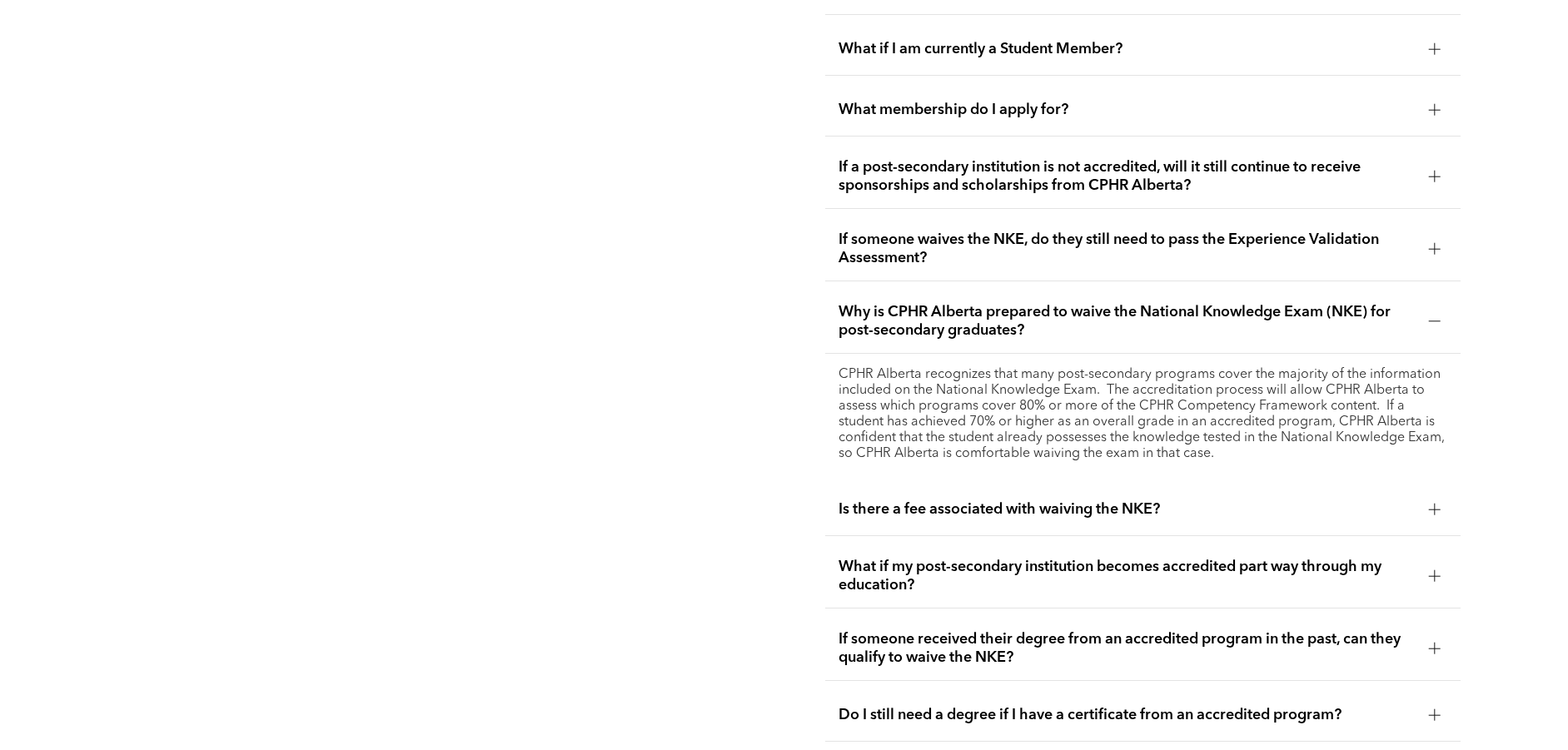
click at [1033, 500] on span "Is there a fee associated with waiving the NKE?" at bounding box center [1127, 509] width 577 height 18
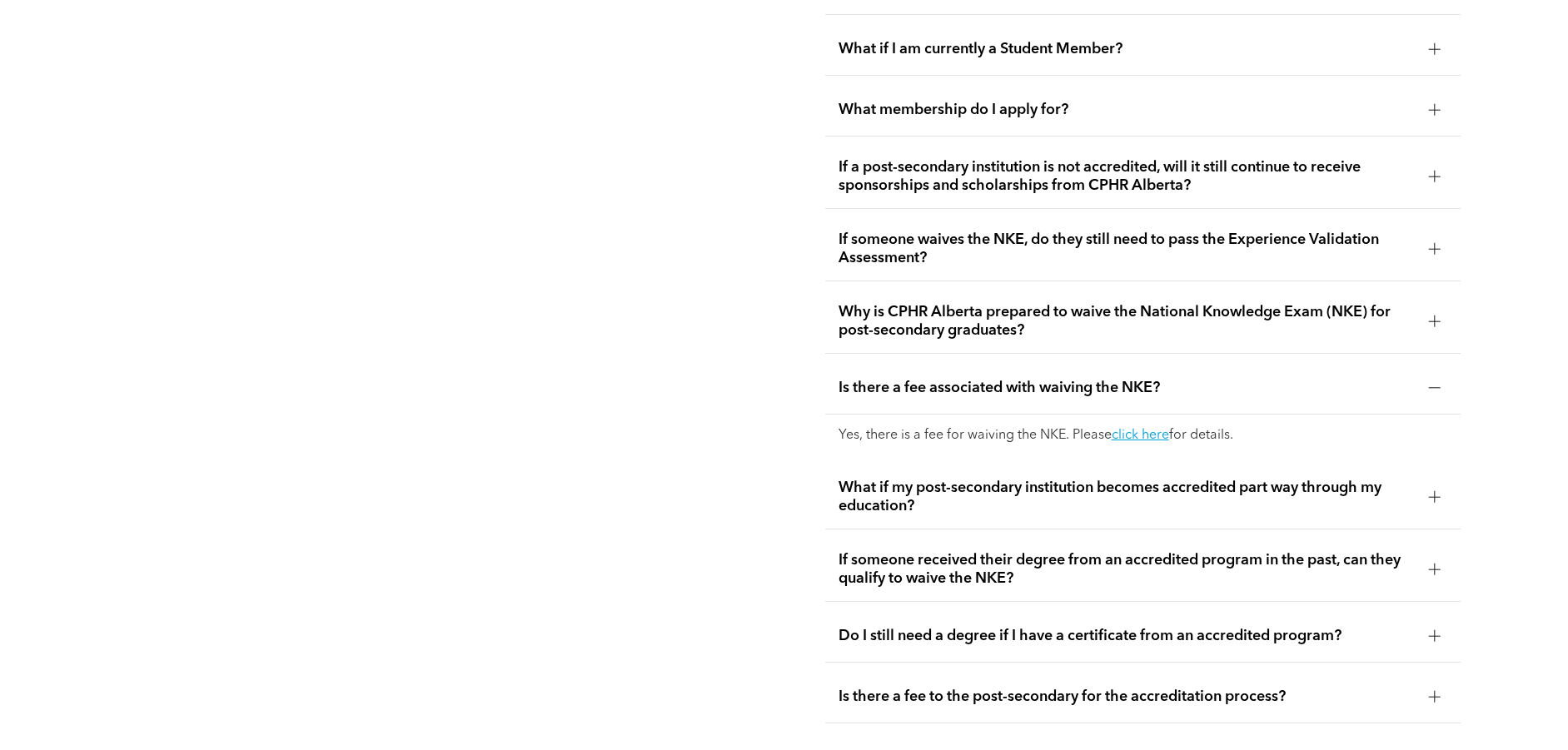
click at [1255, 479] on span "What if my post-secondary institution becomes accredited part way through my ed…" at bounding box center [1127, 497] width 577 height 36
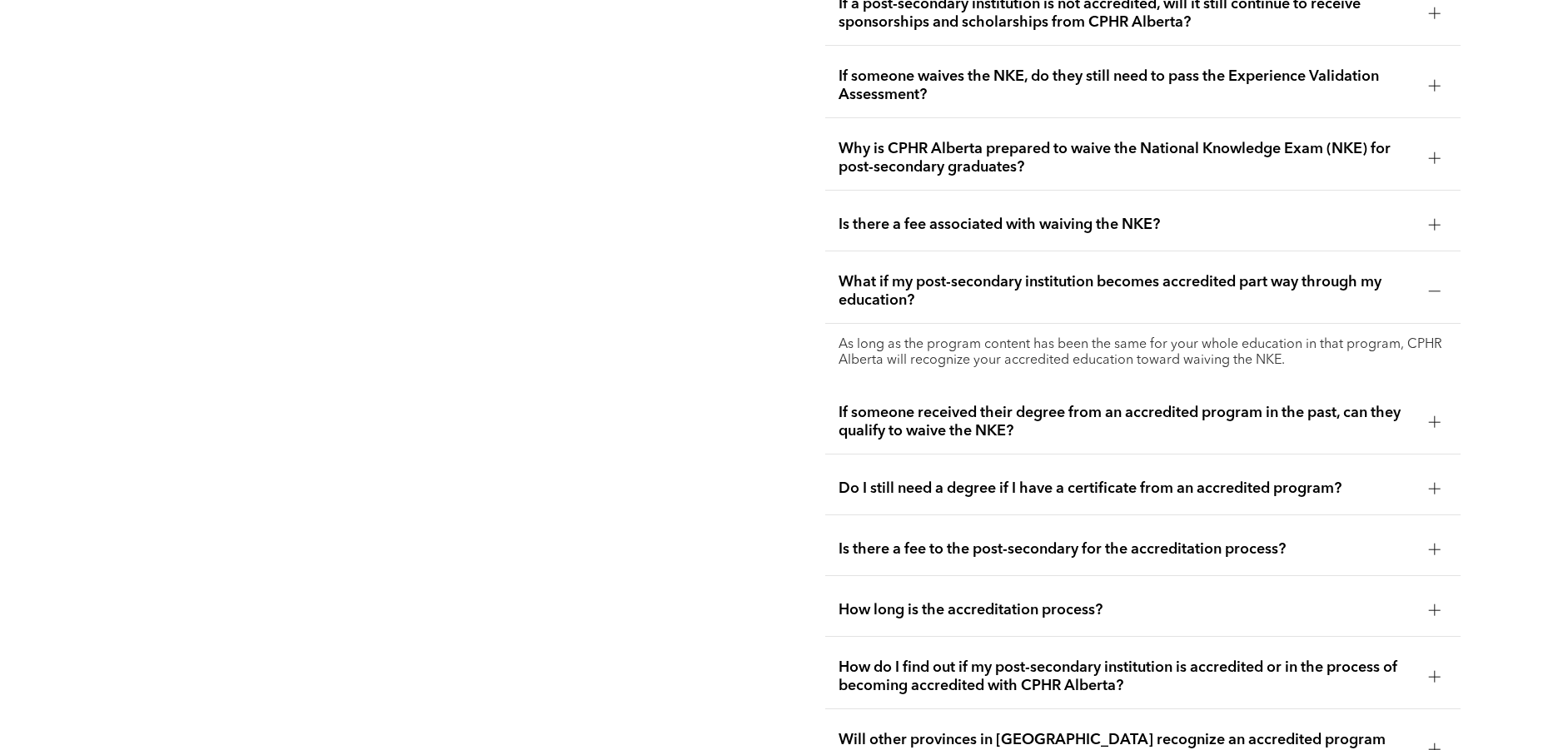
scroll to position [3356, 0]
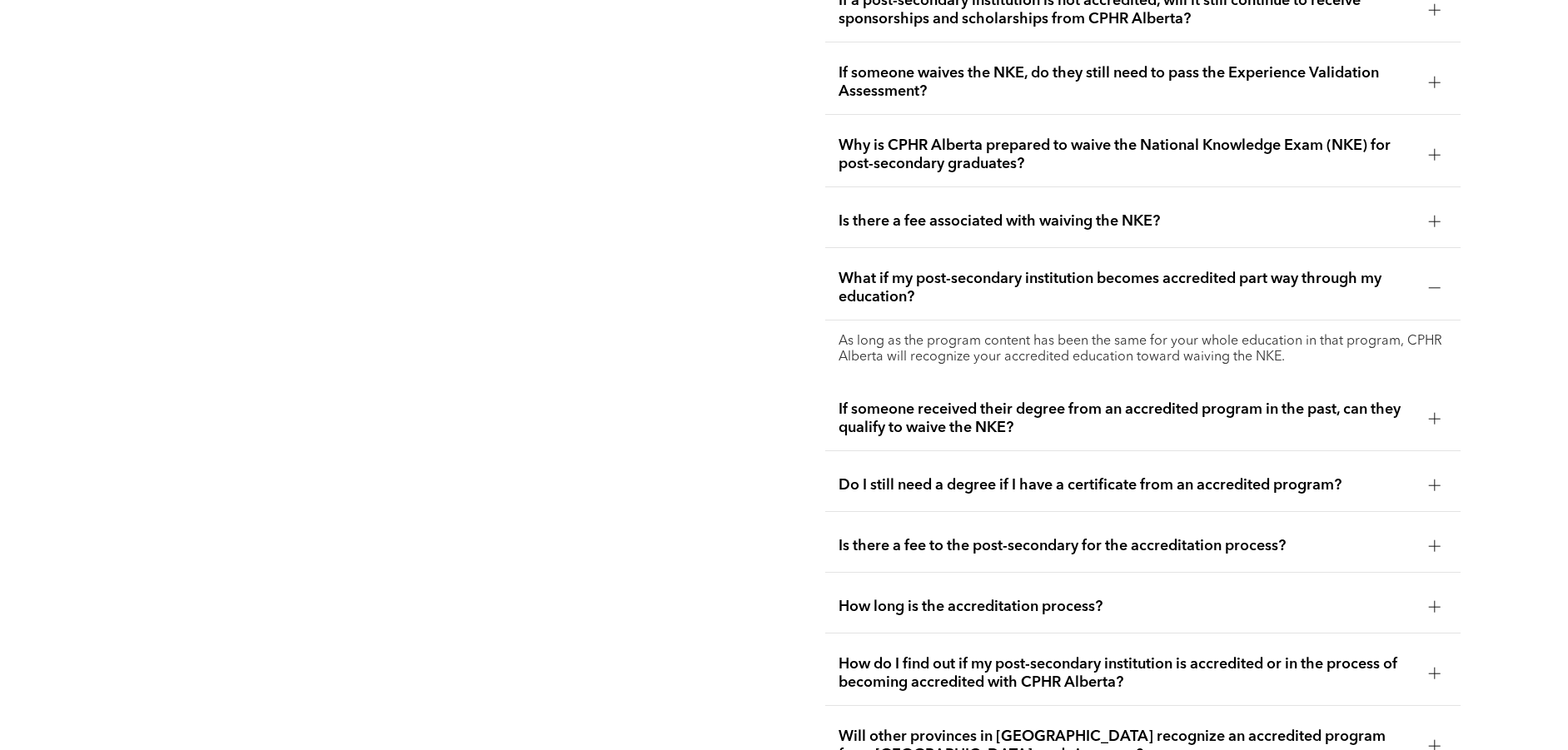
drag, startPoint x: 1202, startPoint y: 391, endPoint x: 1192, endPoint y: 396, distance: 11.2
click at [1201, 401] on span "If someone received their degree from an accredited program in the past, can th…" at bounding box center [1127, 419] width 577 height 36
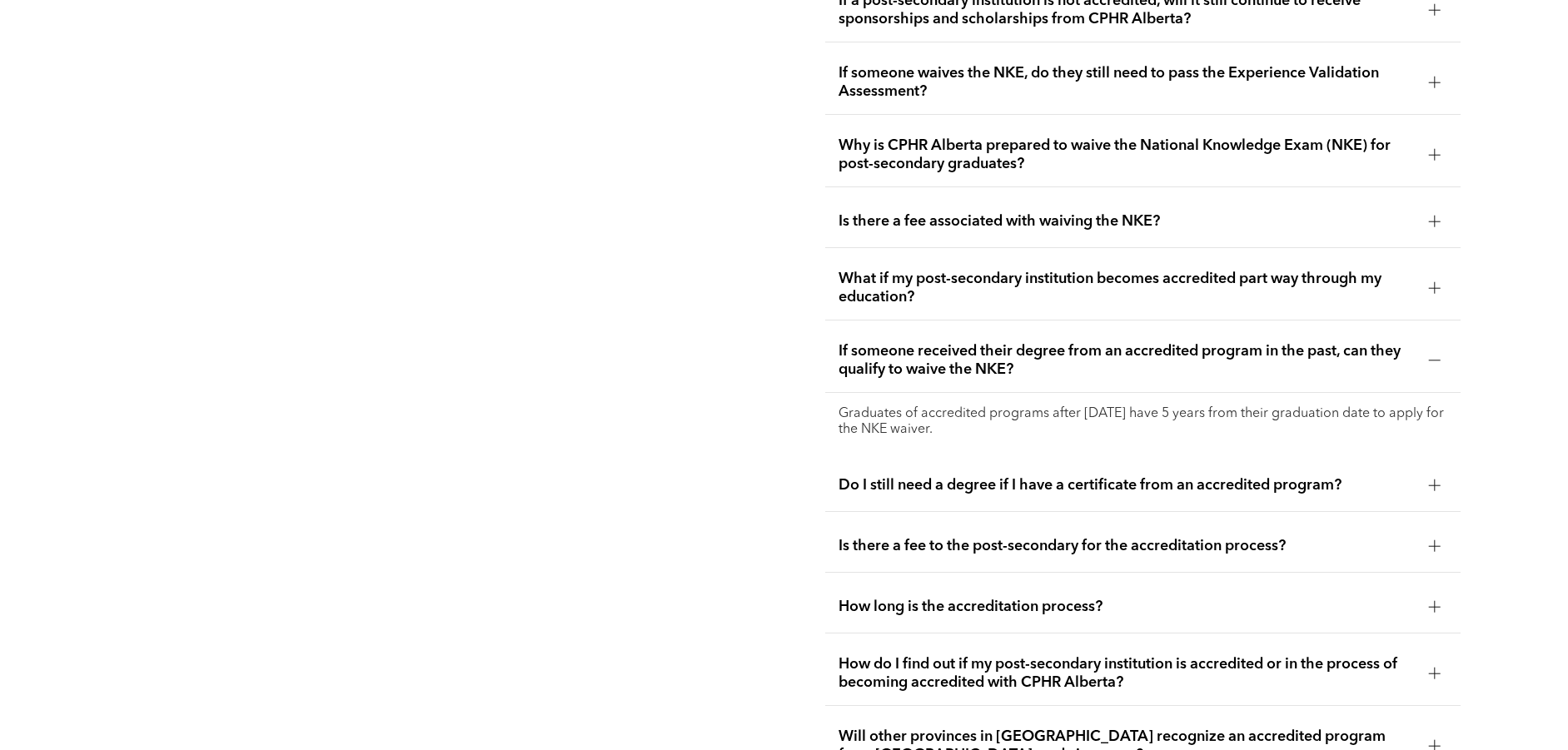
click at [1089, 476] on span "Do I still need a degree if I have a certificate from an accredited program?" at bounding box center [1127, 485] width 577 height 18
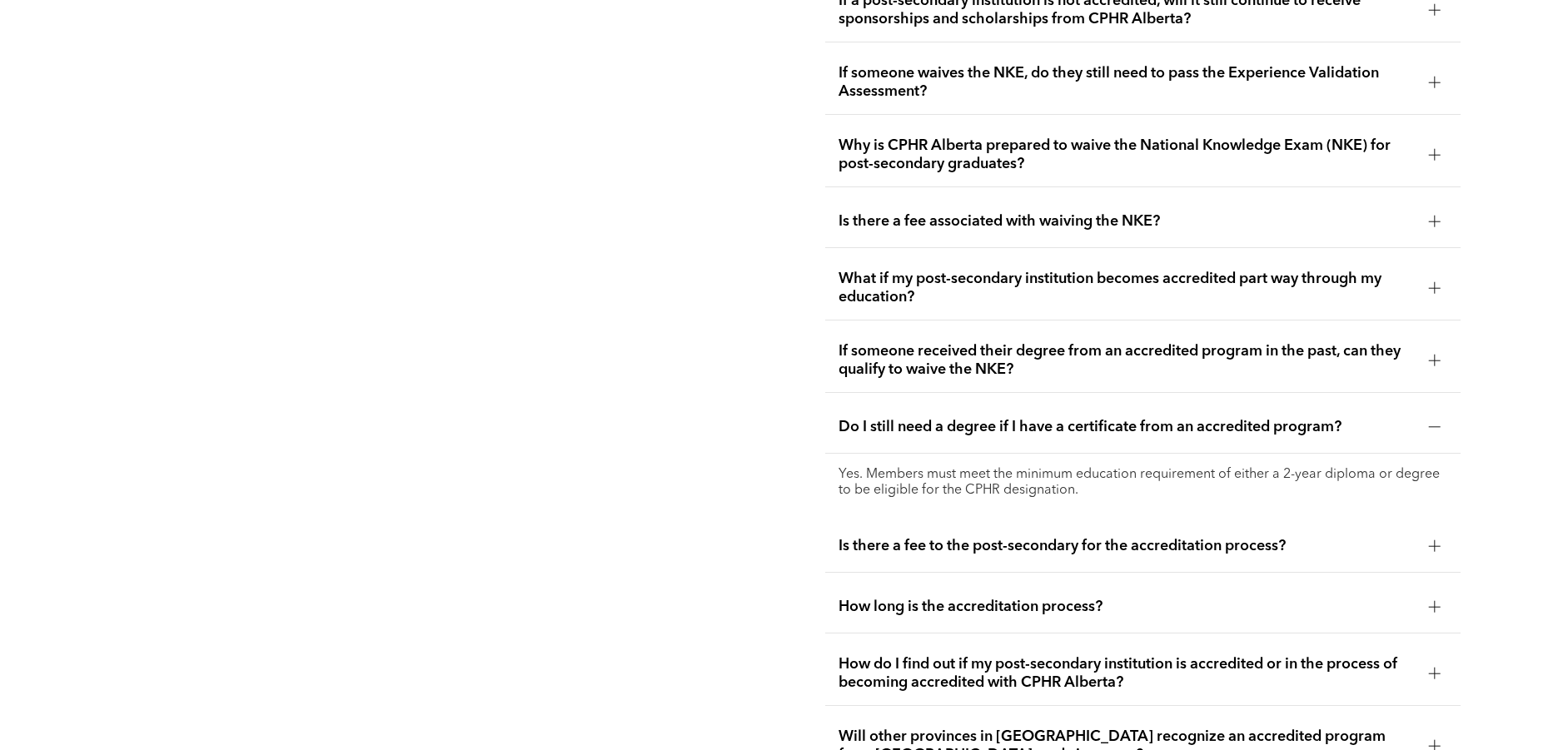
click at [1042, 537] on span "Is there a fee to the post-secondary for the accreditation process?" at bounding box center [1127, 545] width 577 height 18
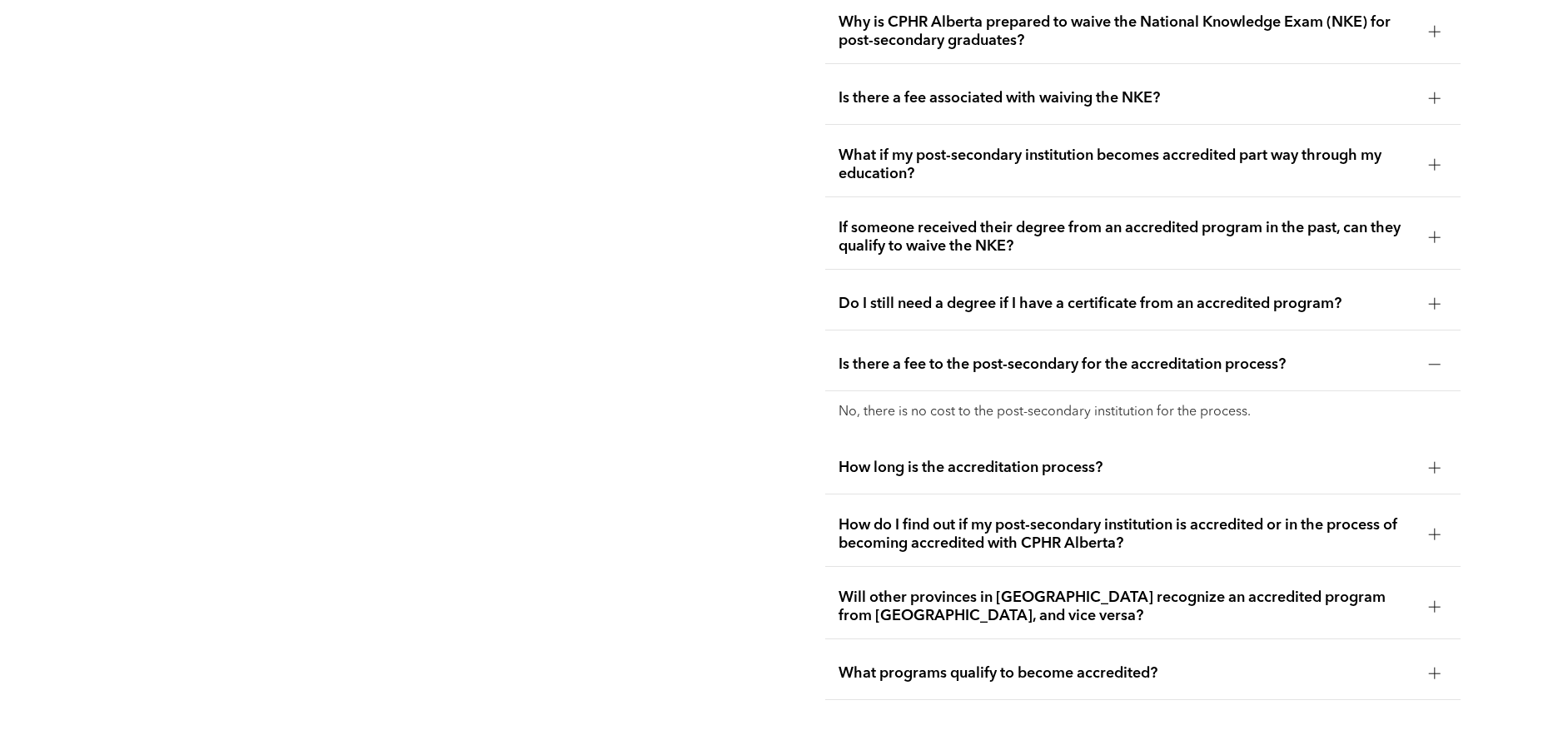
scroll to position [3523, 0]
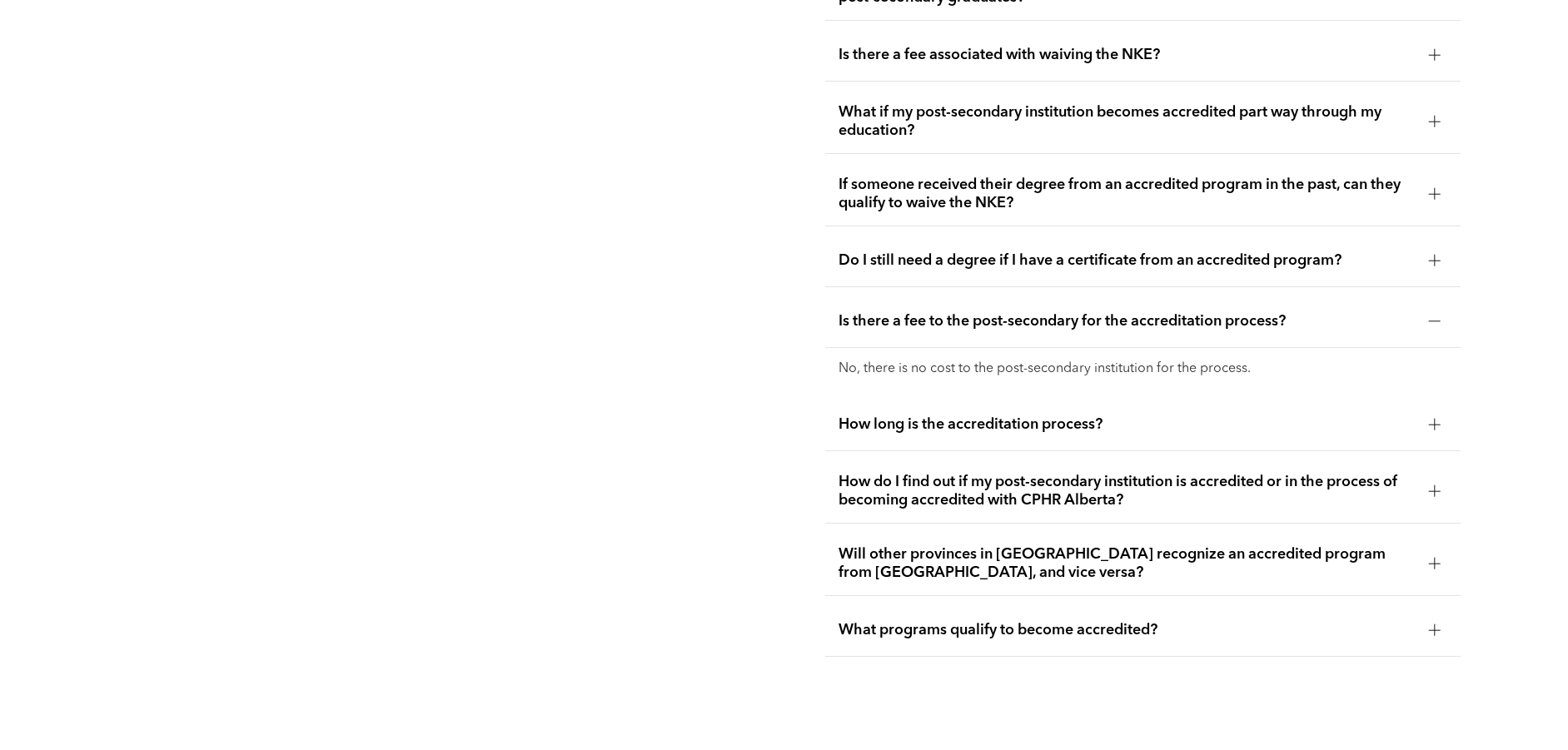
click at [1000, 415] on span "How long is the accreditation process?" at bounding box center [1127, 424] width 577 height 18
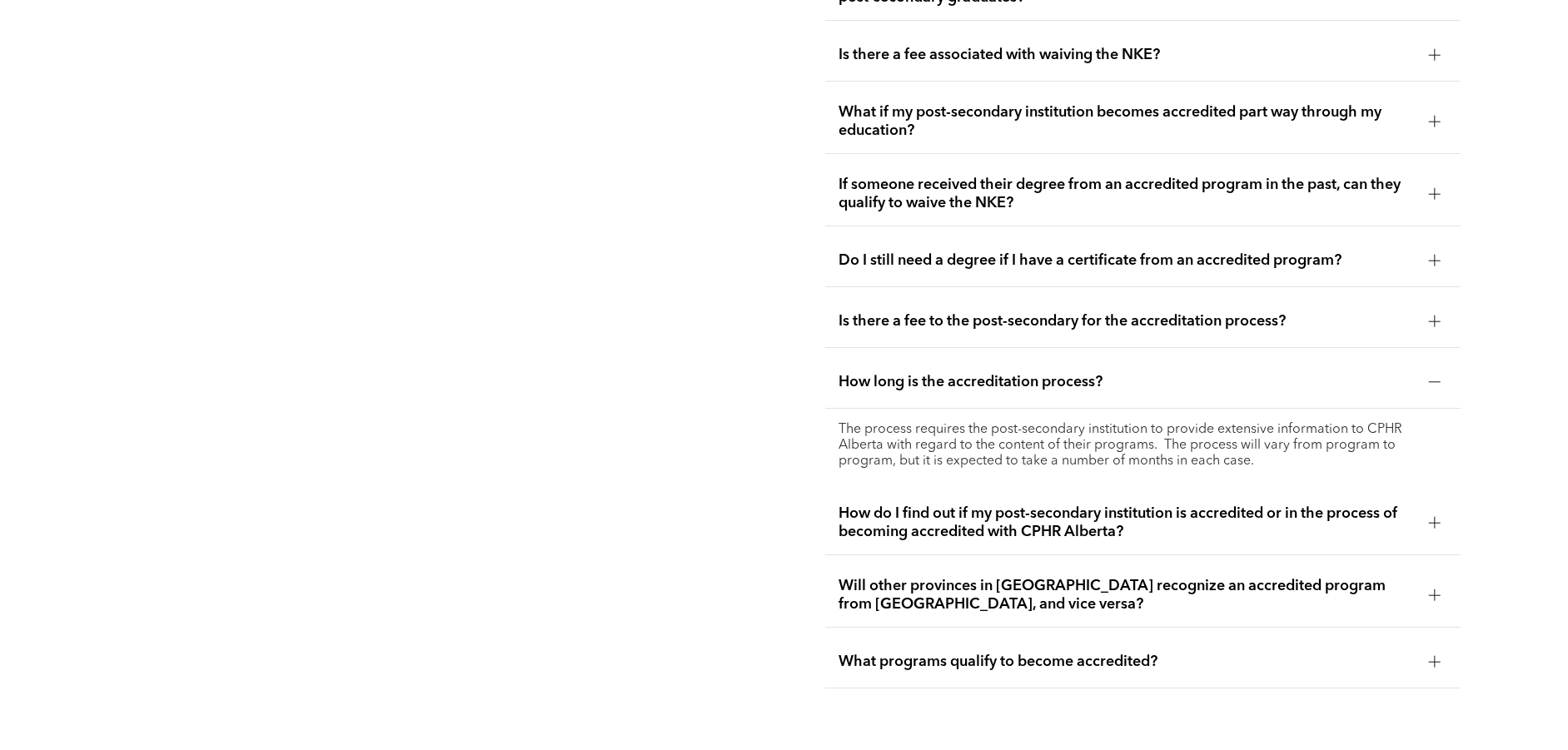
click at [1220, 505] on span "How do I find out if my post-secondary institution is accredited or in the proc…" at bounding box center [1127, 523] width 577 height 36
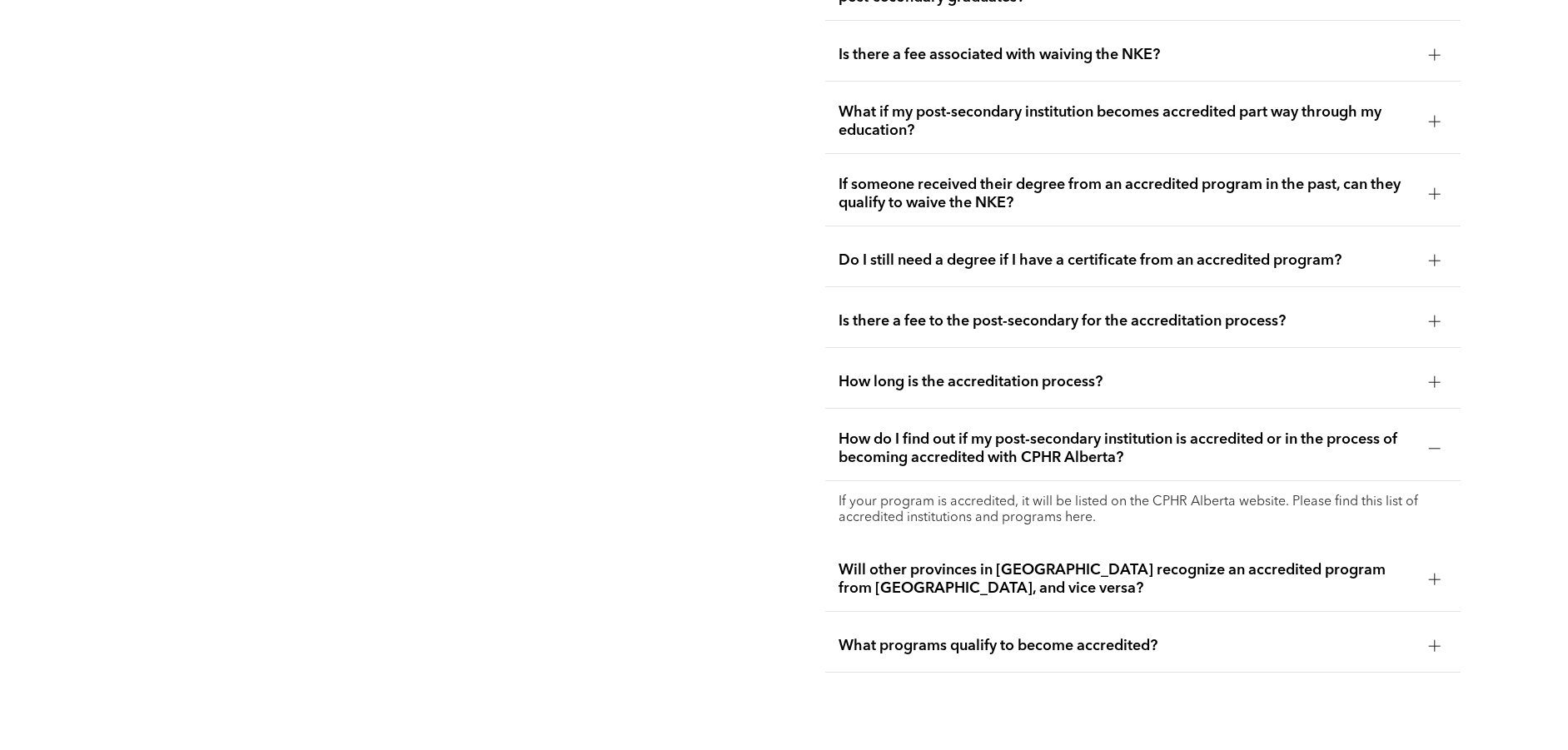
click at [991, 637] on span "What programs qualify to become accredited?" at bounding box center [1127, 646] width 577 height 18
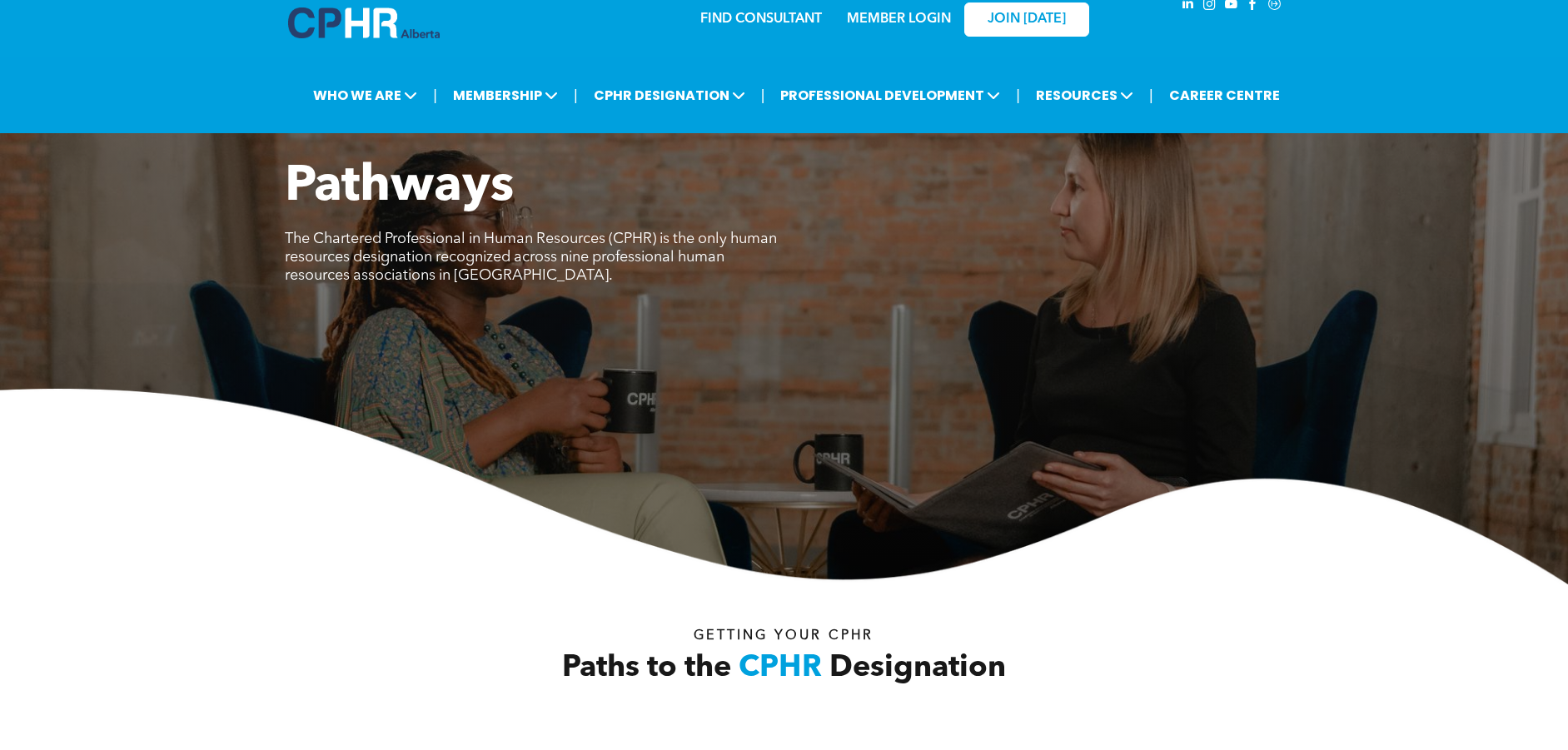
scroll to position [0, 0]
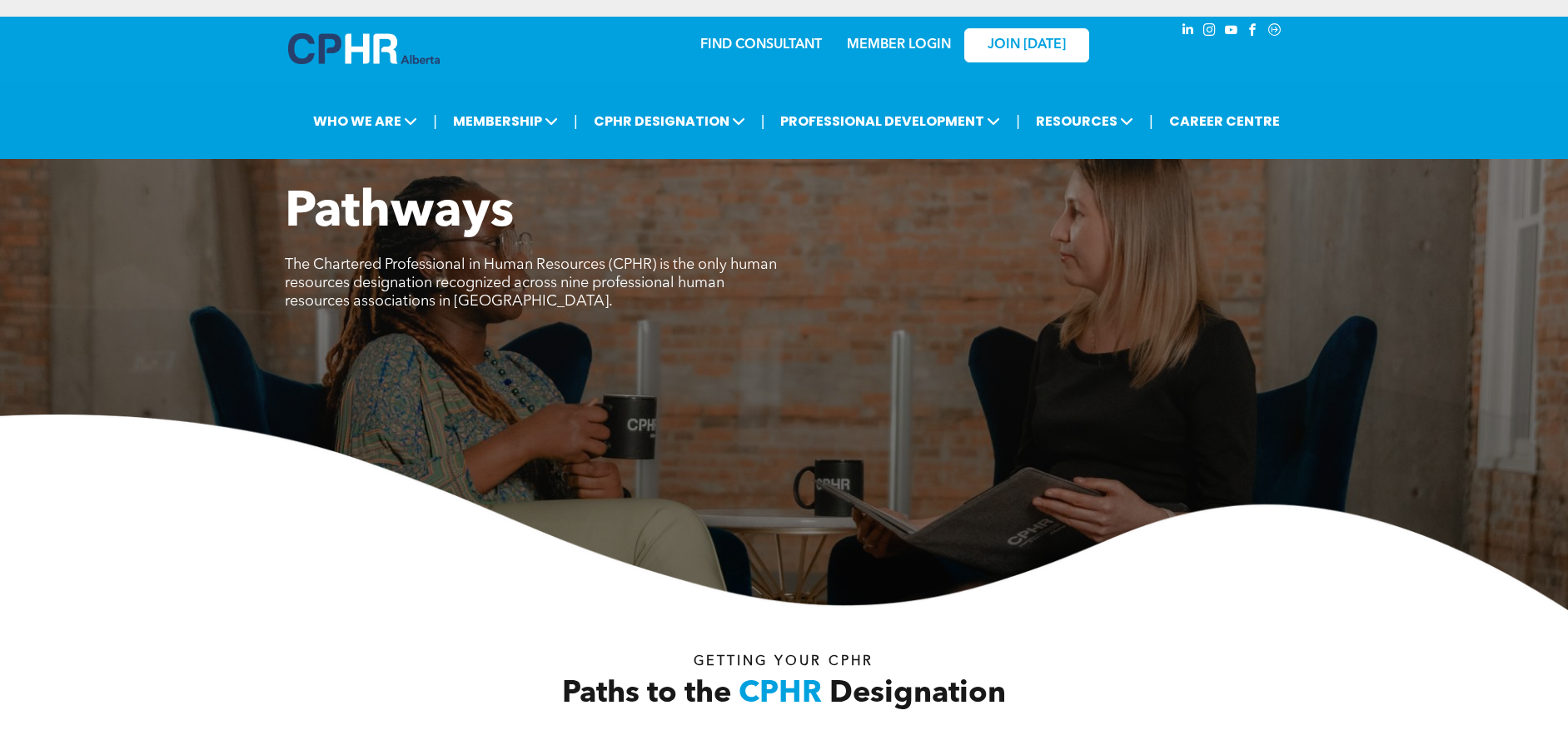
click at [911, 42] on link "MEMBER LOGIN" at bounding box center [899, 44] width 104 height 13
click at [909, 43] on link "MEMBER LOGIN" at bounding box center [899, 44] width 104 height 13
